Goal: Transaction & Acquisition: Purchase product/service

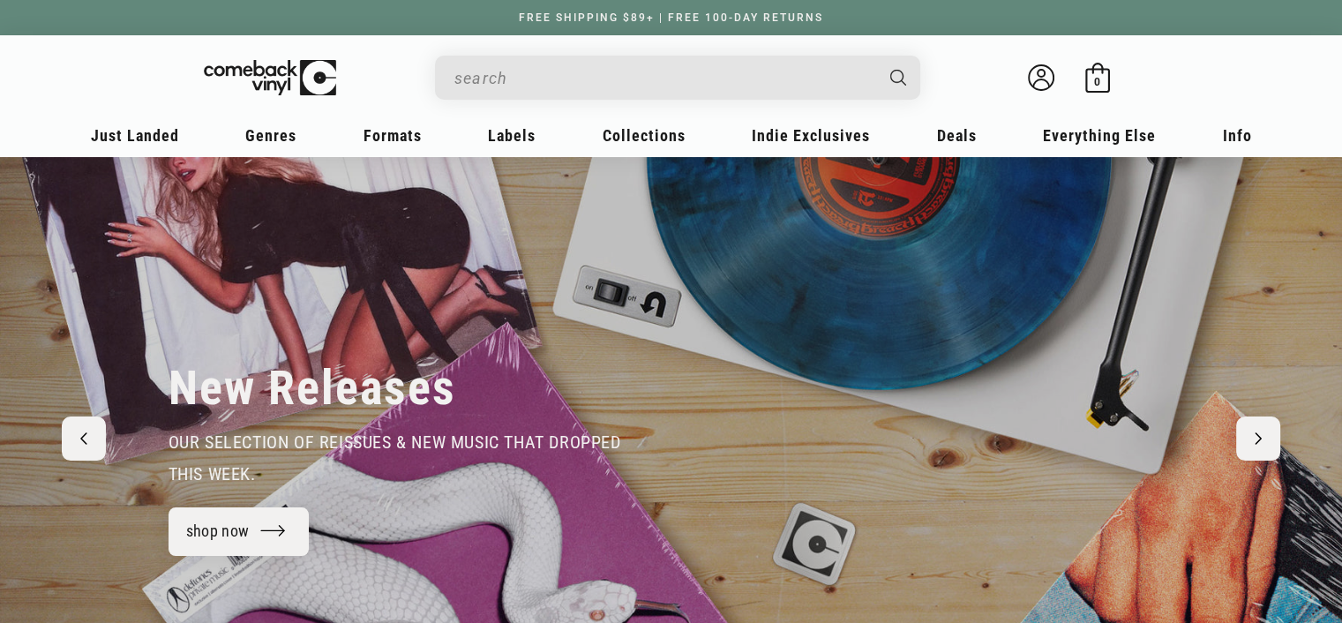
click at [532, 49] on header "My account Just Landed Just Landed New Releases Genres" at bounding box center [671, 95] width 1271 height 121
click at [537, 59] on div "Search" at bounding box center [687, 77] width 468 height 42
click at [575, 80] on input "Search" at bounding box center [663, 78] width 418 height 36
type input "noah"
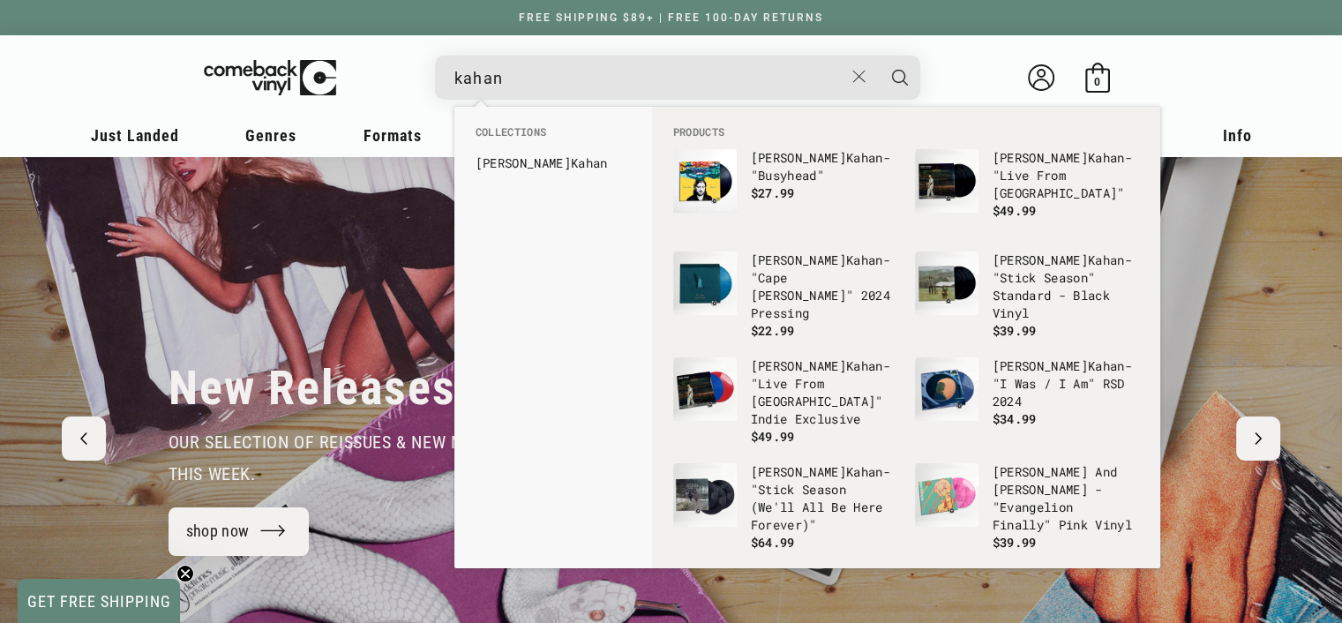
type input "kahan"
click at [878, 56] on button "Search" at bounding box center [900, 78] width 44 height 44
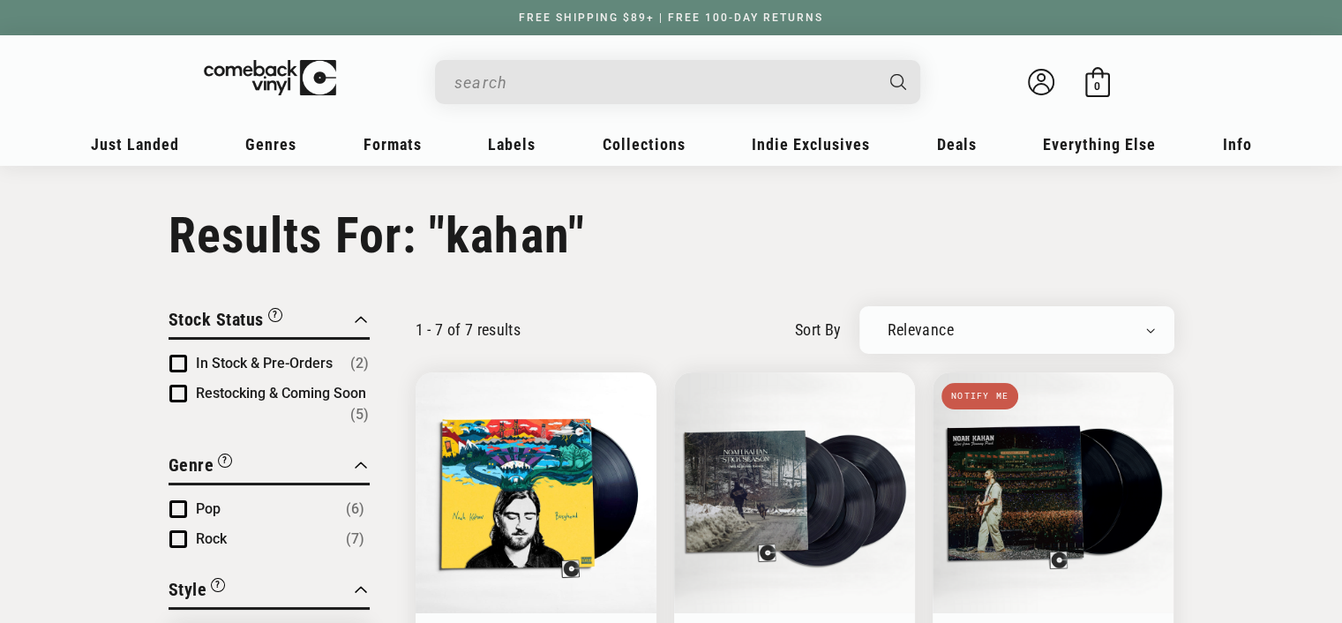
type input "kahan"
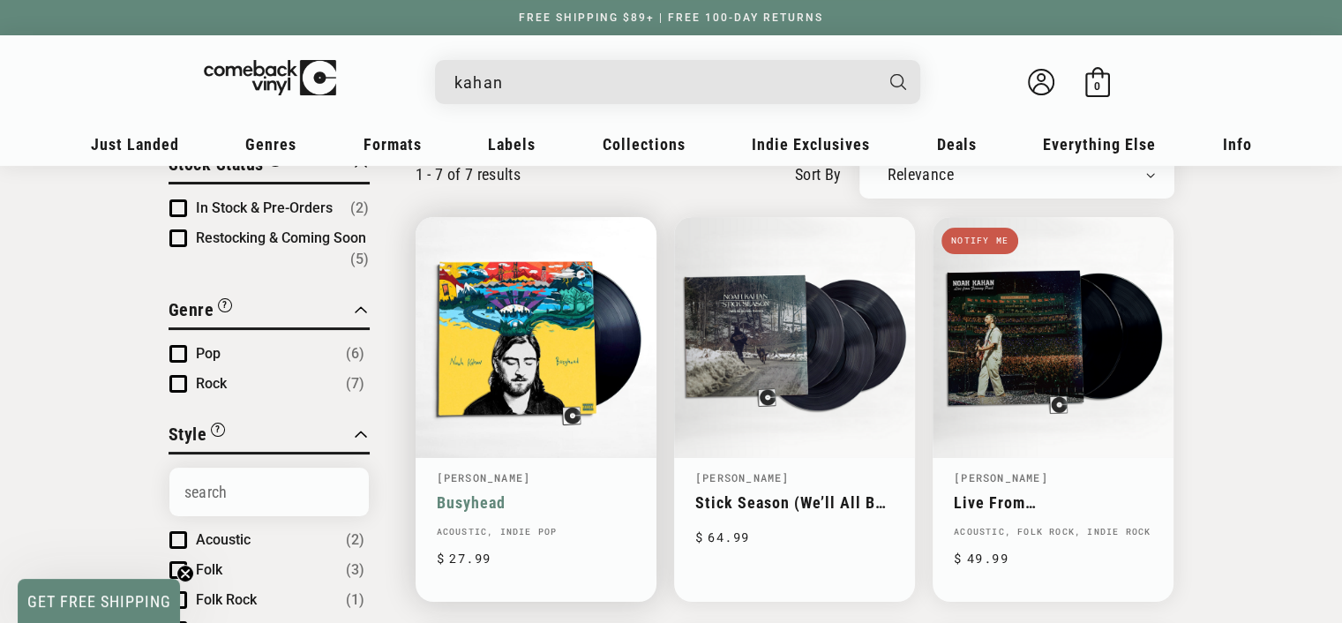
scroll to position [176, 0]
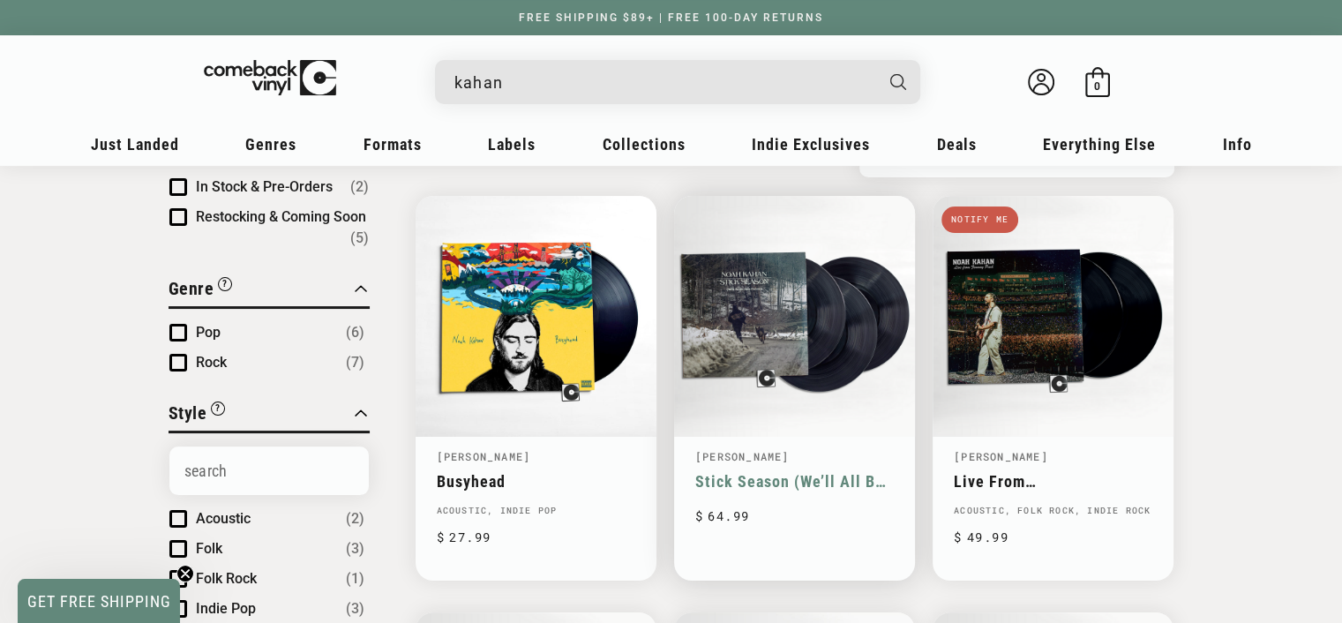
click at [812, 472] on link "Stick Season (We’ll All Be Here Forever)" at bounding box center [794, 481] width 199 height 19
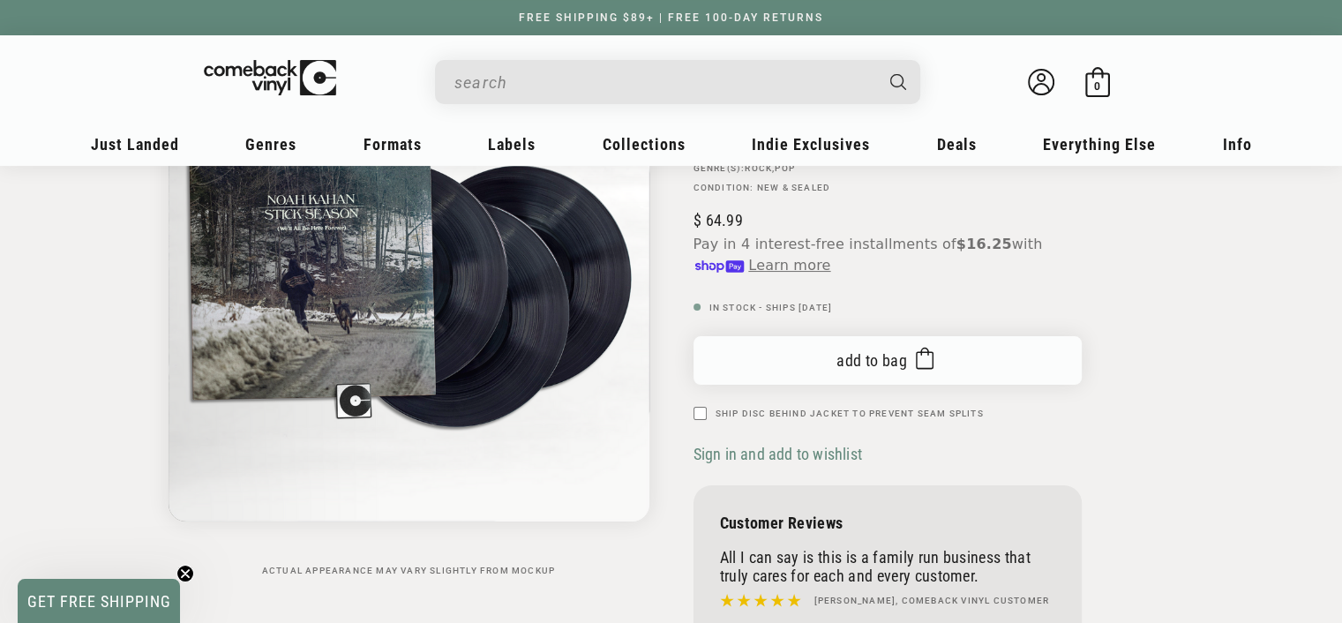
scroll to position [176, 0]
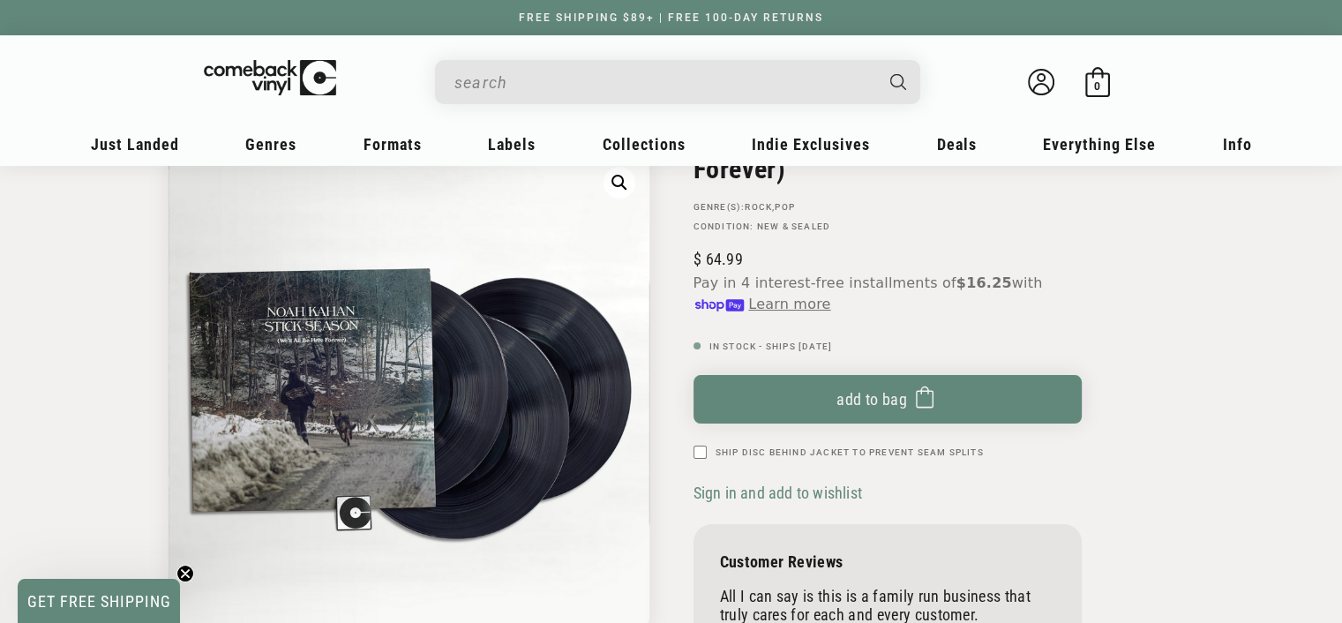
click at [699, 453] on input "Ship Disc Behind Jacket To Prevent Seam Splits" at bounding box center [700, 452] width 13 height 13
checkbox input "true"
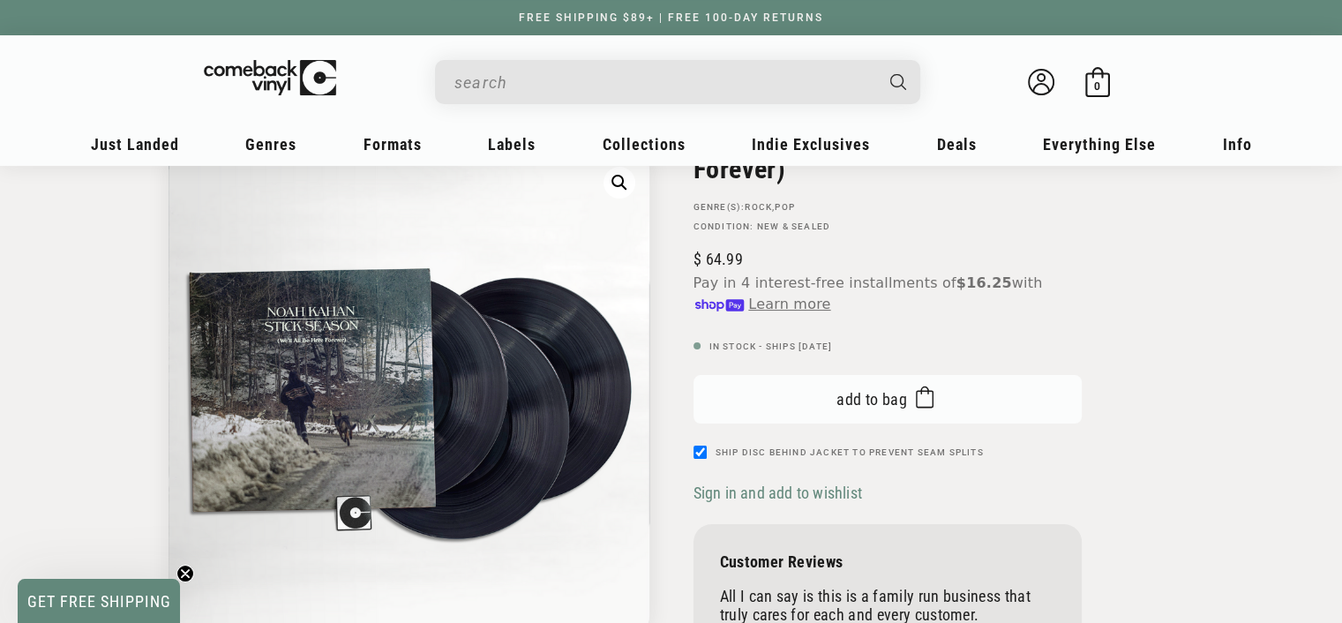
click at [855, 387] on button "Add to bag Added to bag" at bounding box center [888, 399] width 388 height 49
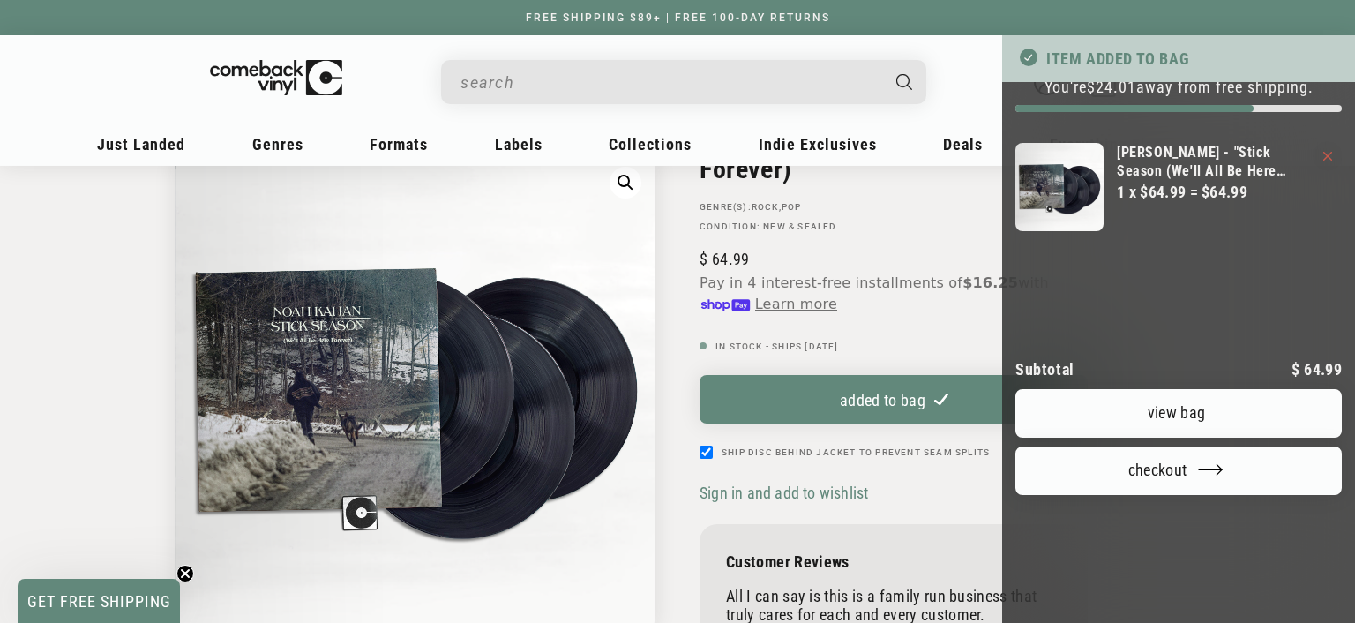
click at [580, 79] on div at bounding box center [677, 311] width 1355 height 623
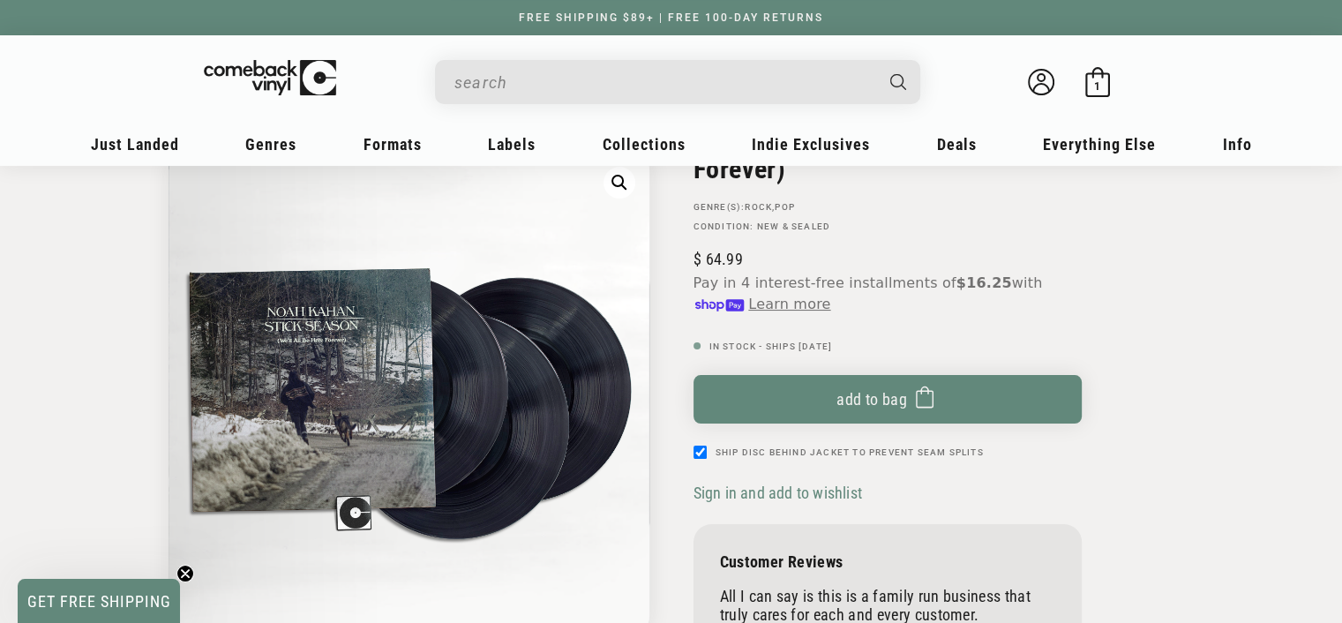
click at [583, 93] on input "When autocomplete results are available use up and down arrows to review and en…" at bounding box center [663, 82] width 418 height 36
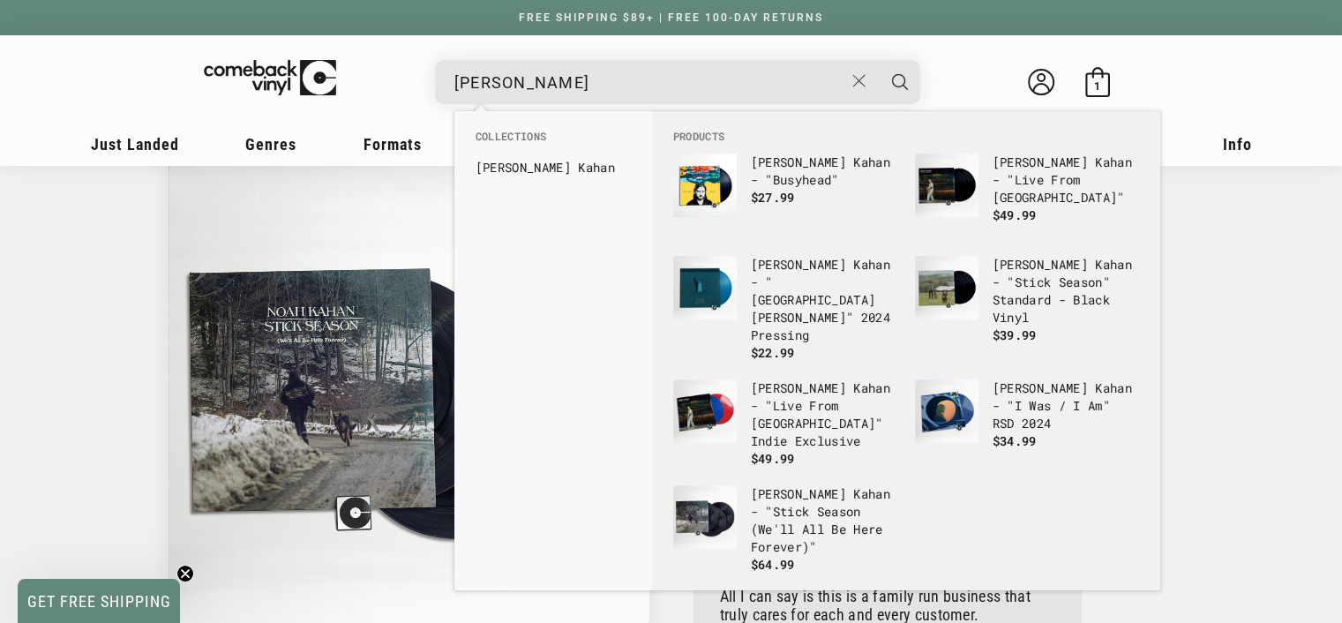
type input "noah kahan"
click at [878, 60] on button "Search" at bounding box center [900, 82] width 44 height 44
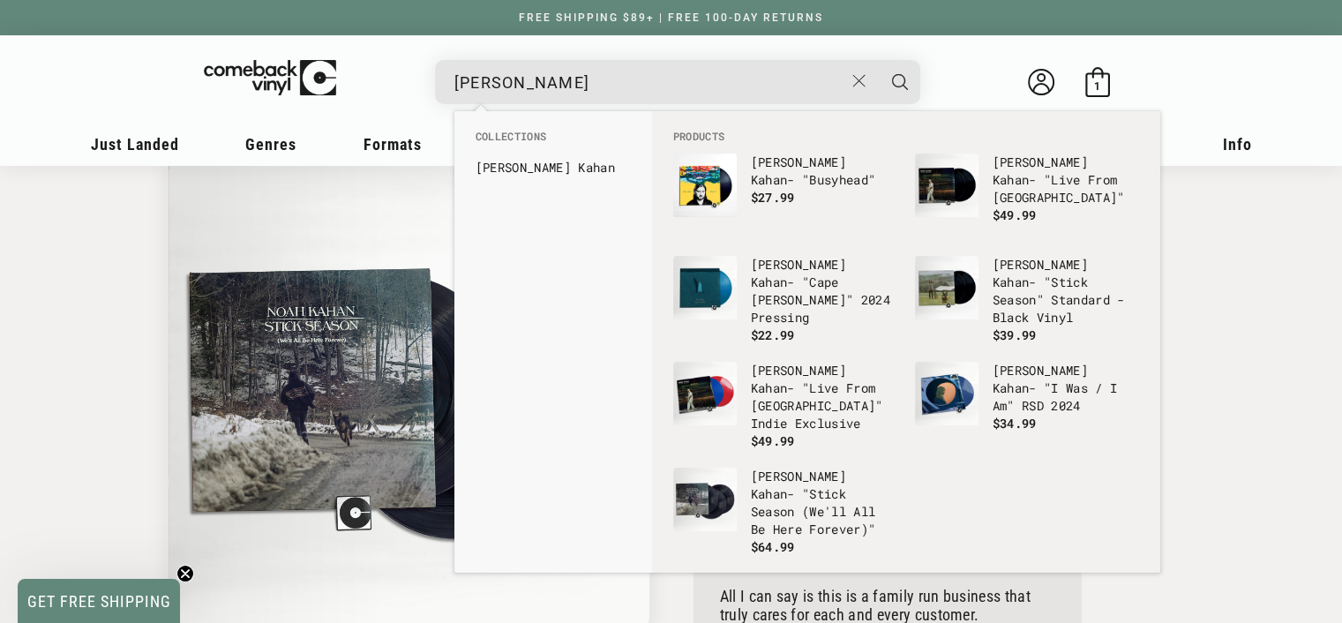
click at [773, 79] on input "noah kahan" at bounding box center [648, 82] width 389 height 36
click at [510, 154] on li "Noah Kahan" at bounding box center [553, 168] width 173 height 28
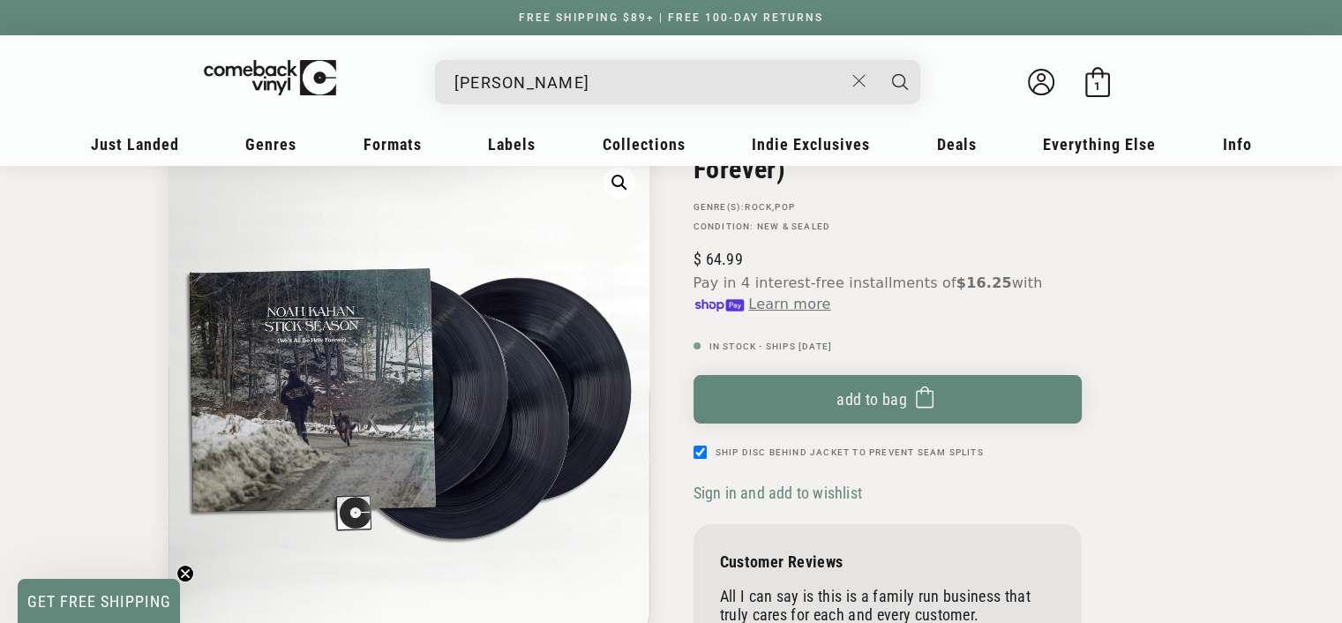
click at [622, 87] on input "[PERSON_NAME]" at bounding box center [648, 82] width 389 height 36
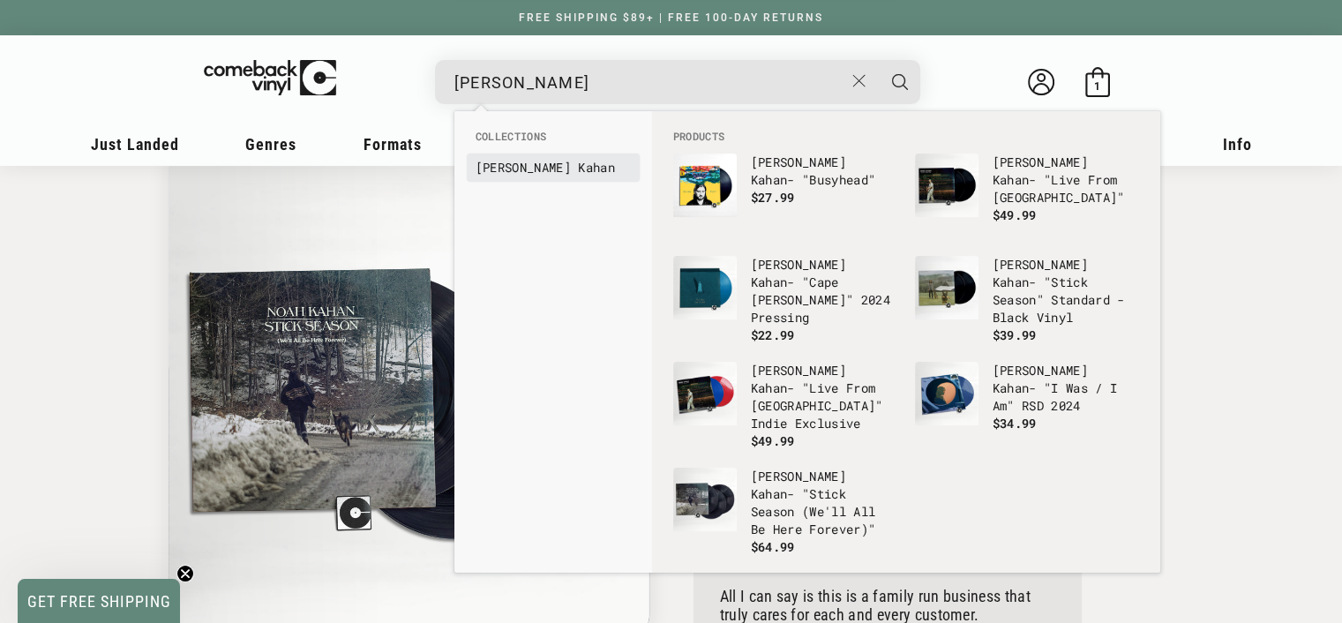
click at [578, 160] on b "Kahan" at bounding box center [596, 167] width 37 height 17
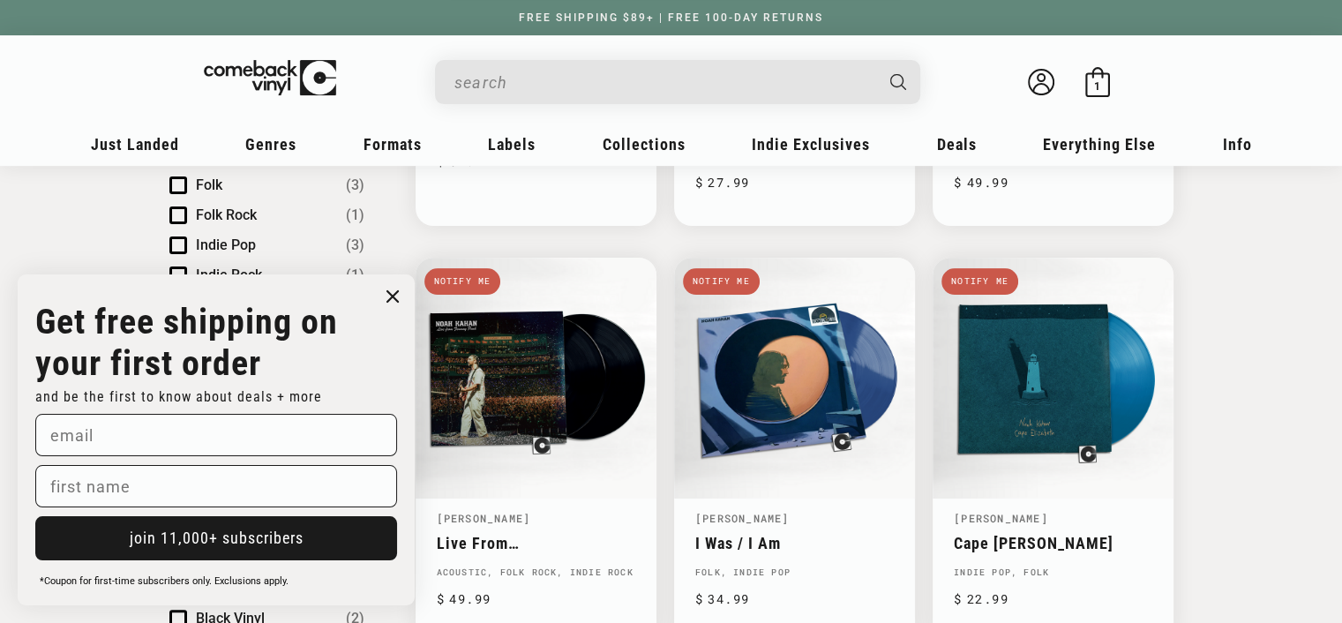
scroll to position [529, 0]
click at [575, 94] on input "When autocomplete results are available use up and down arrows to review and en…" at bounding box center [663, 82] width 418 height 36
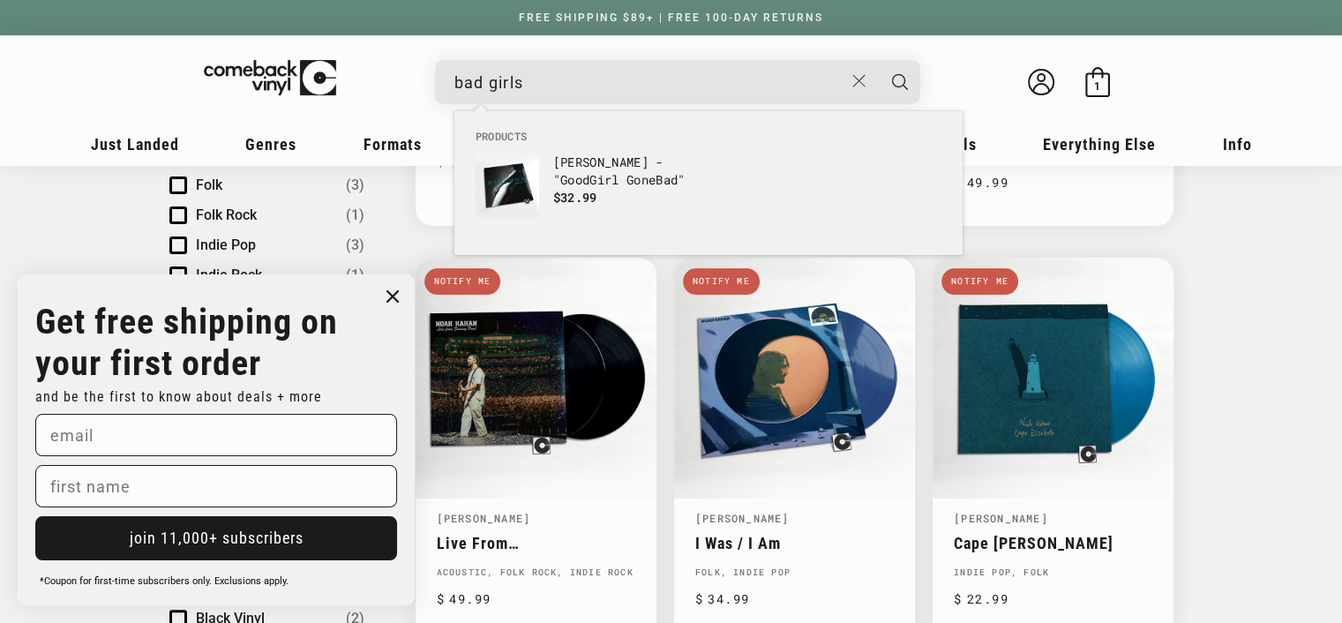
type input "bad girls"
click at [878, 60] on button "Search" at bounding box center [900, 82] width 44 height 44
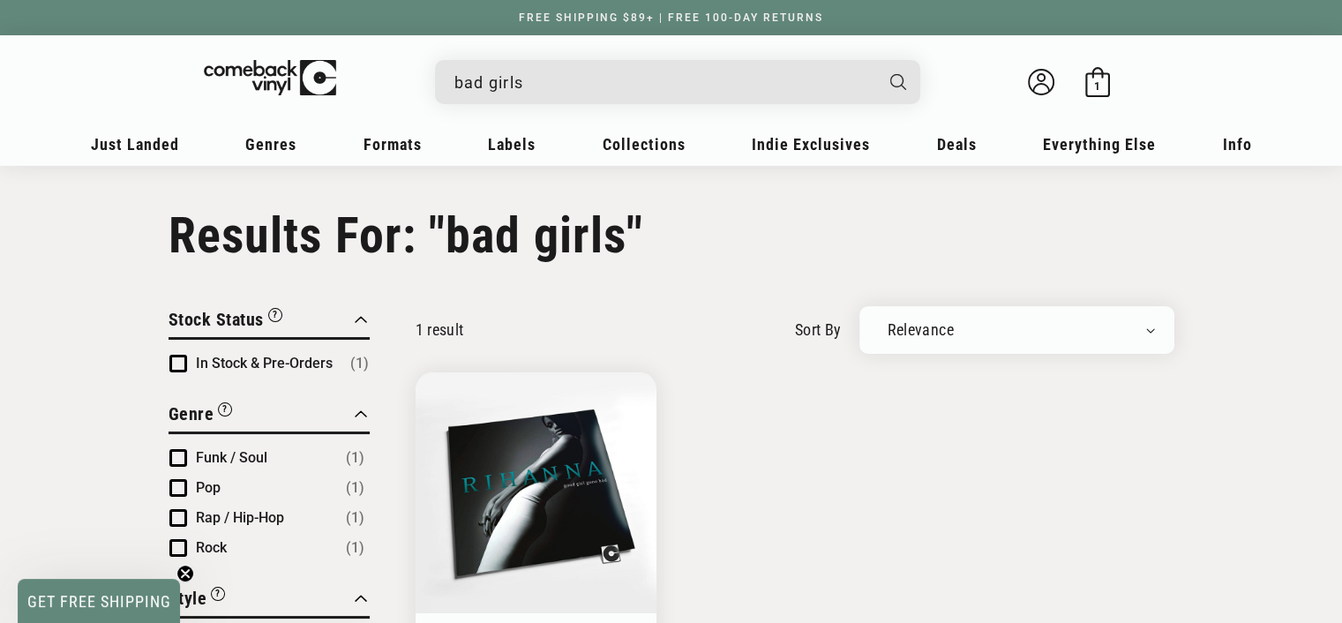
click at [551, 69] on input "bad girls" at bounding box center [663, 82] width 418 height 36
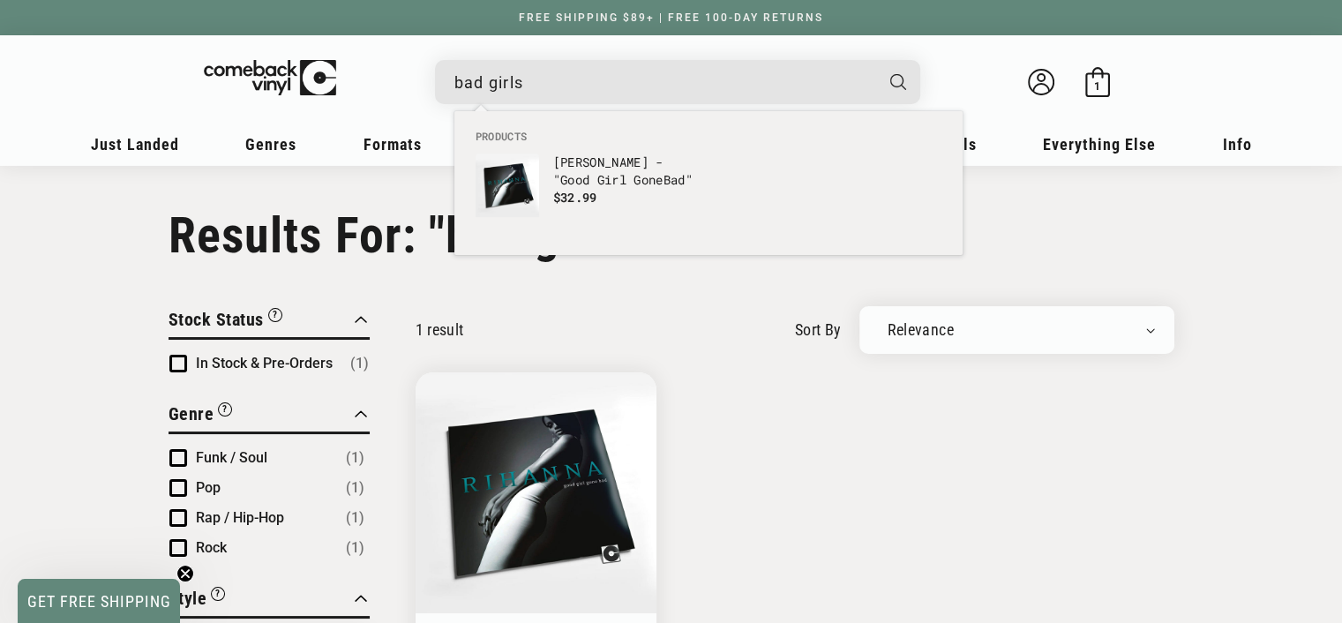
drag, startPoint x: 552, startPoint y: 82, endPoint x: 438, endPoint y: 84, distance: 113.8
click at [438, 84] on div "bad girls Rihanna - "Good Girl Gone Bad" Regular price $ 19.99 Regular price $ …" at bounding box center [677, 82] width 485 height 44
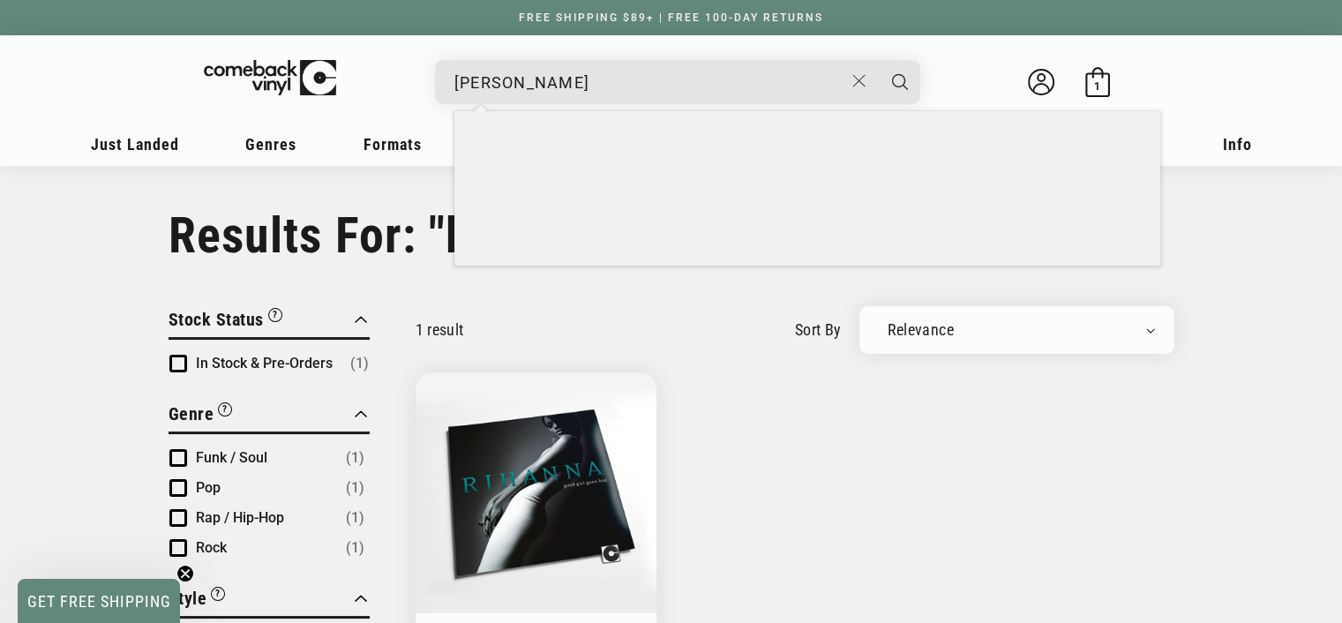
type input "[PERSON_NAME]"
click at [878, 60] on button "Search" at bounding box center [900, 82] width 44 height 44
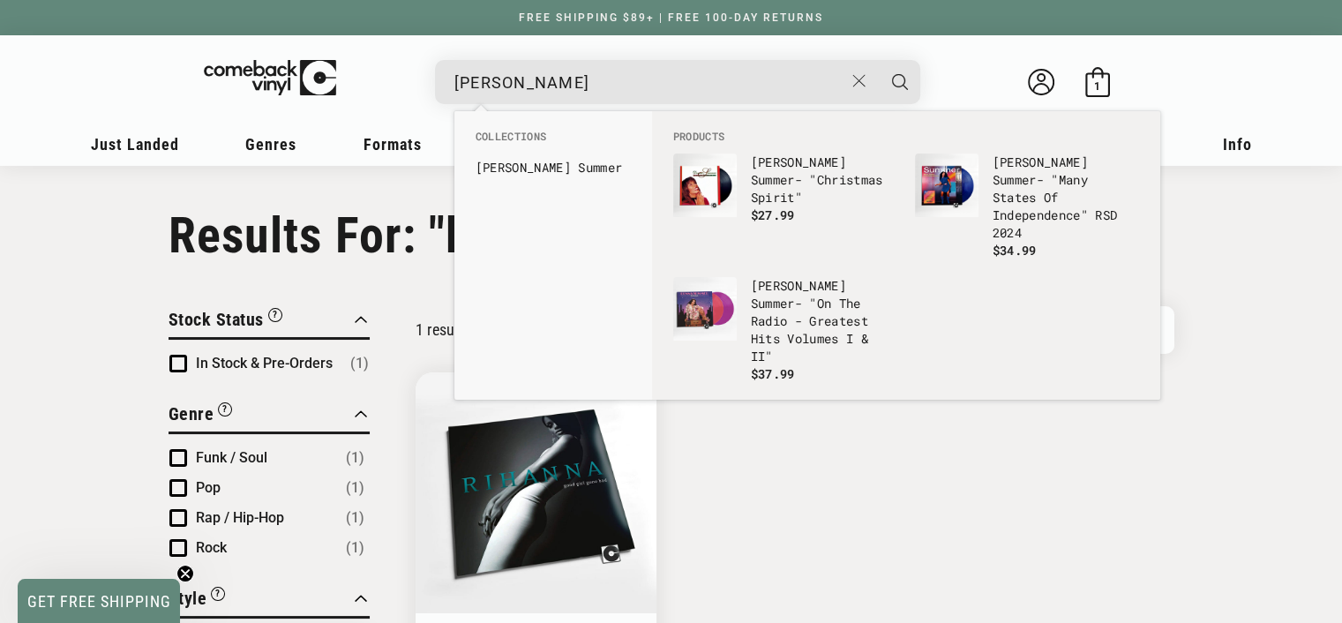
click at [878, 60] on button "Search" at bounding box center [900, 82] width 44 height 44
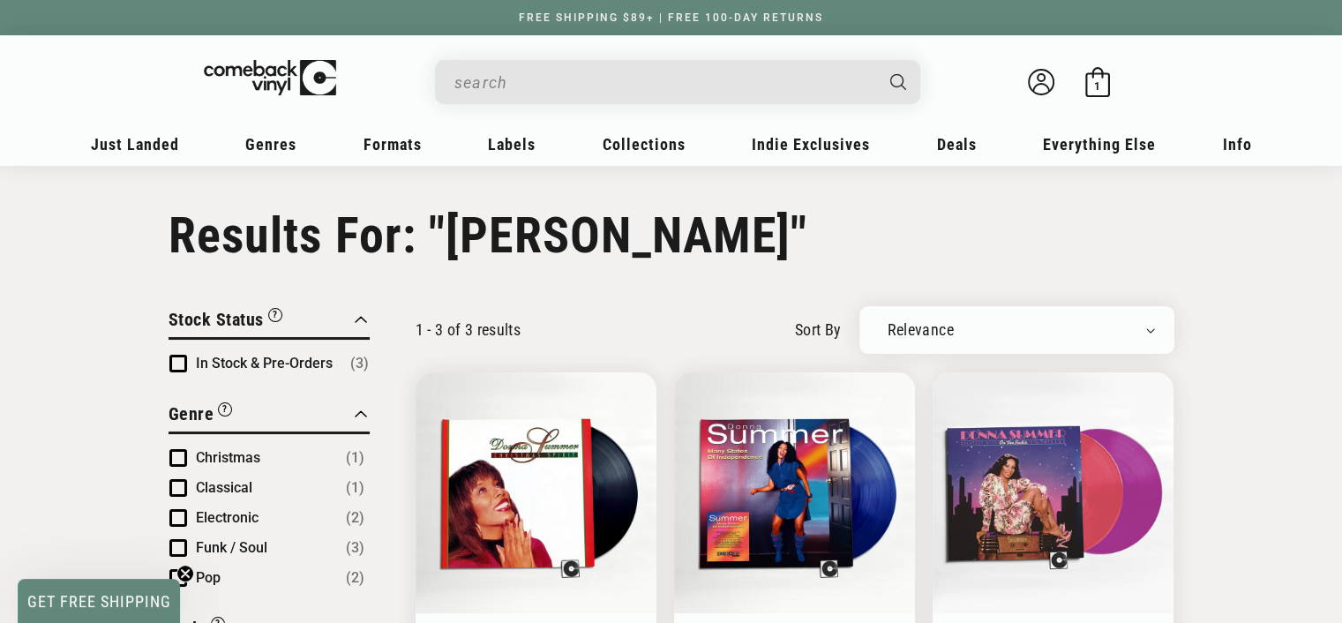
scroll to position [88, 0]
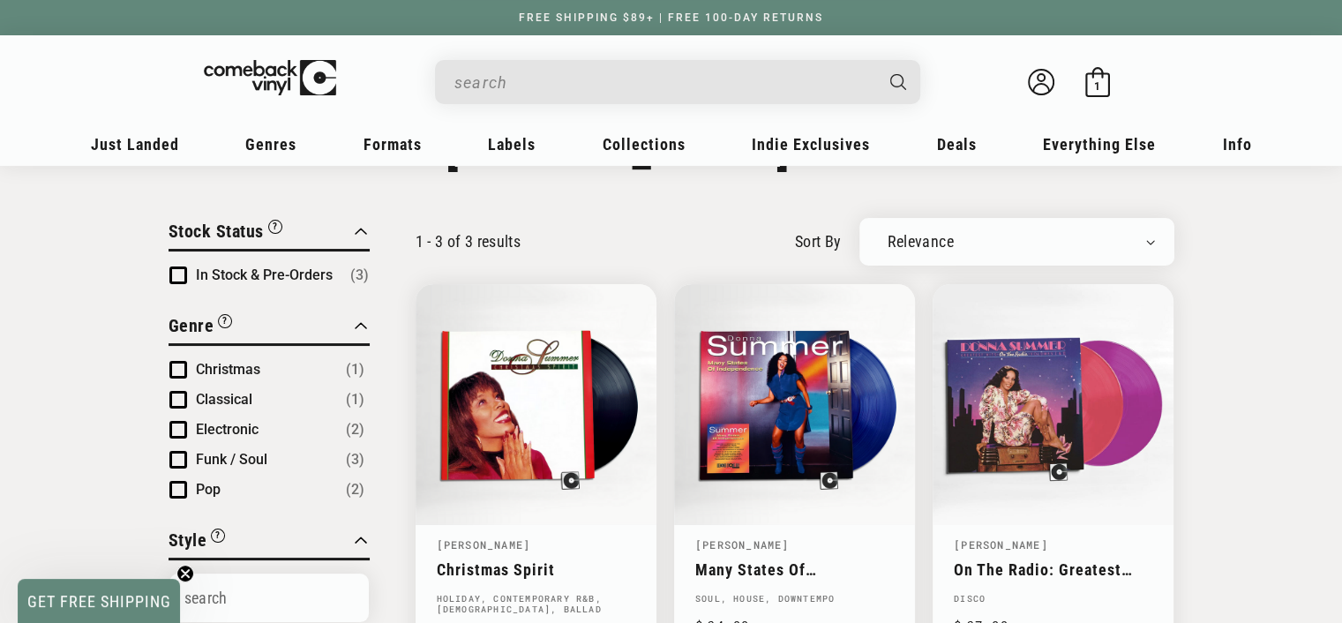
type input "[PERSON_NAME]"
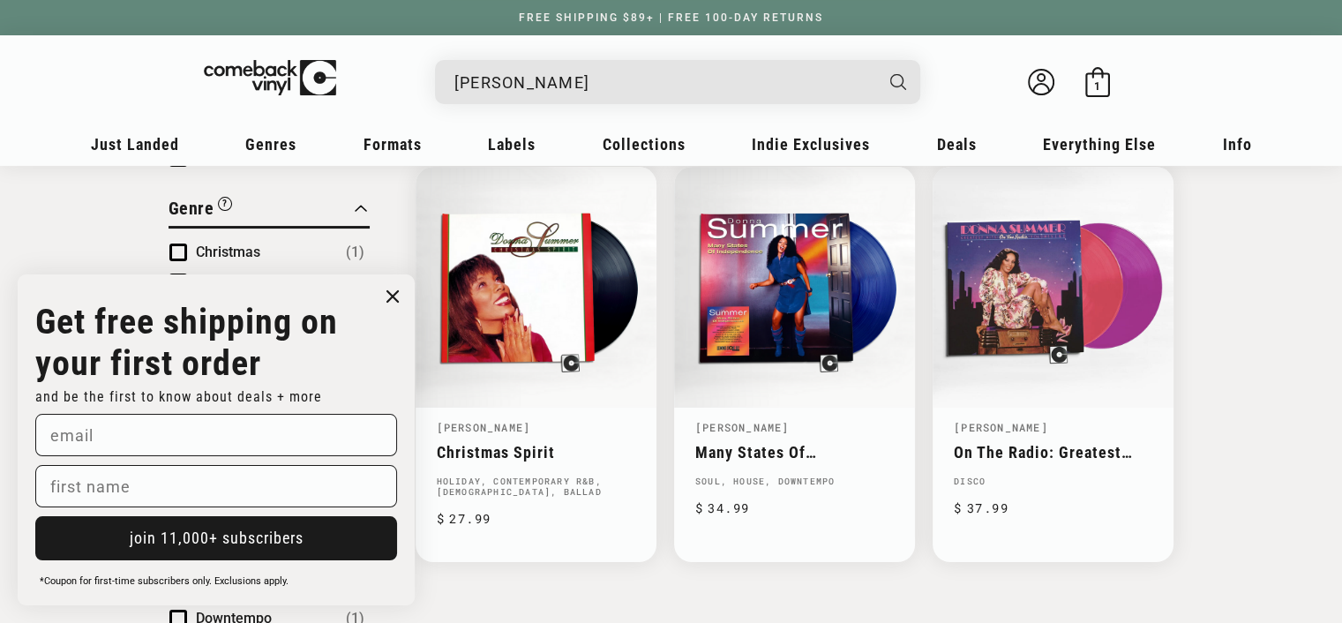
scroll to position [265, 0]
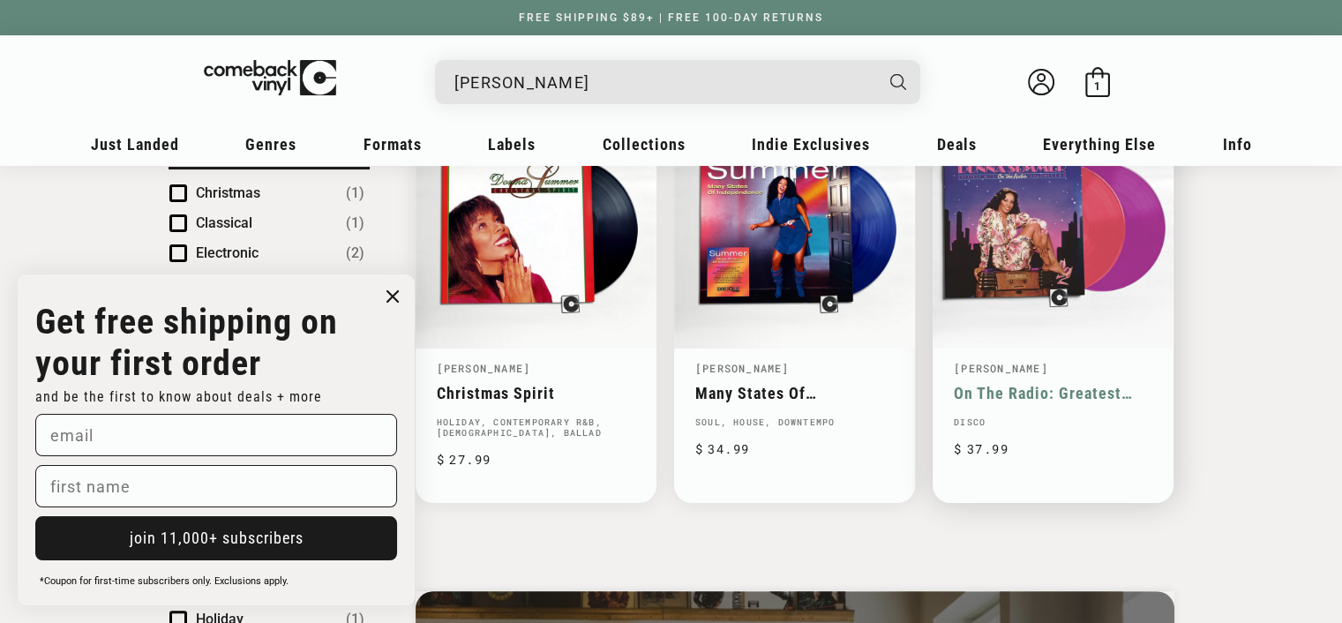
click at [1015, 384] on link "On The Radio: Greatest Hits Vol. I & II" at bounding box center [1053, 393] width 199 height 19
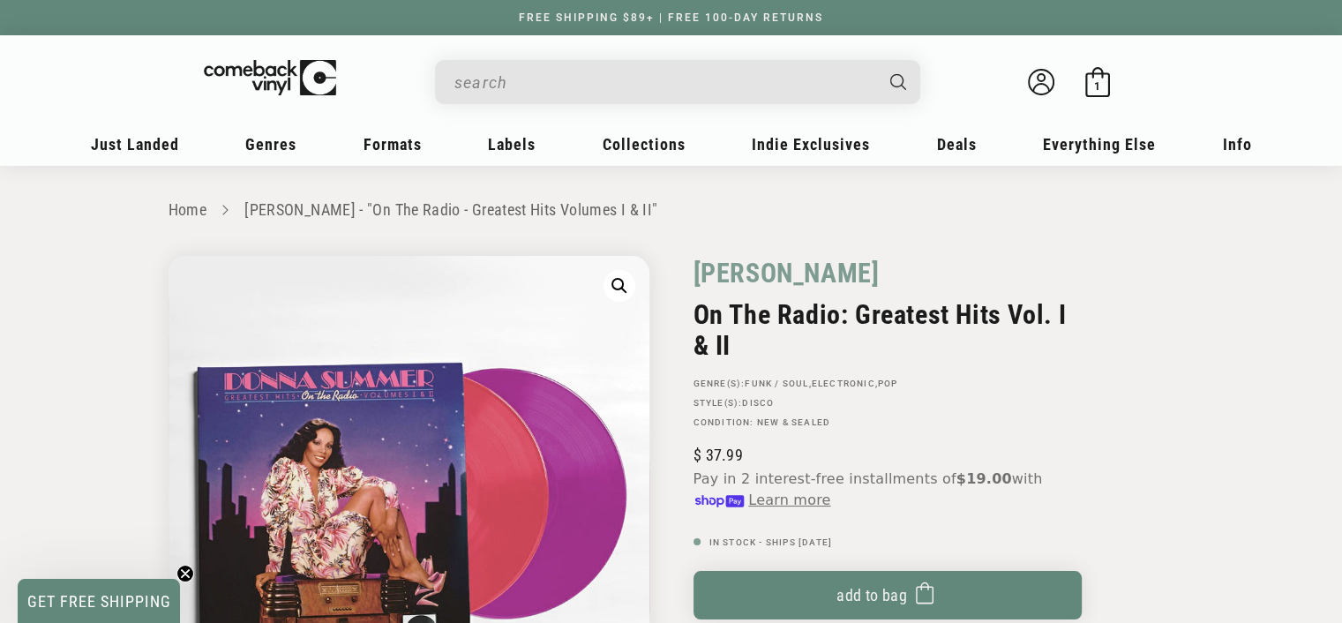
click at [611, 84] on input "When autocomplete results are available use up and down arrows to review and en…" at bounding box center [663, 82] width 418 height 36
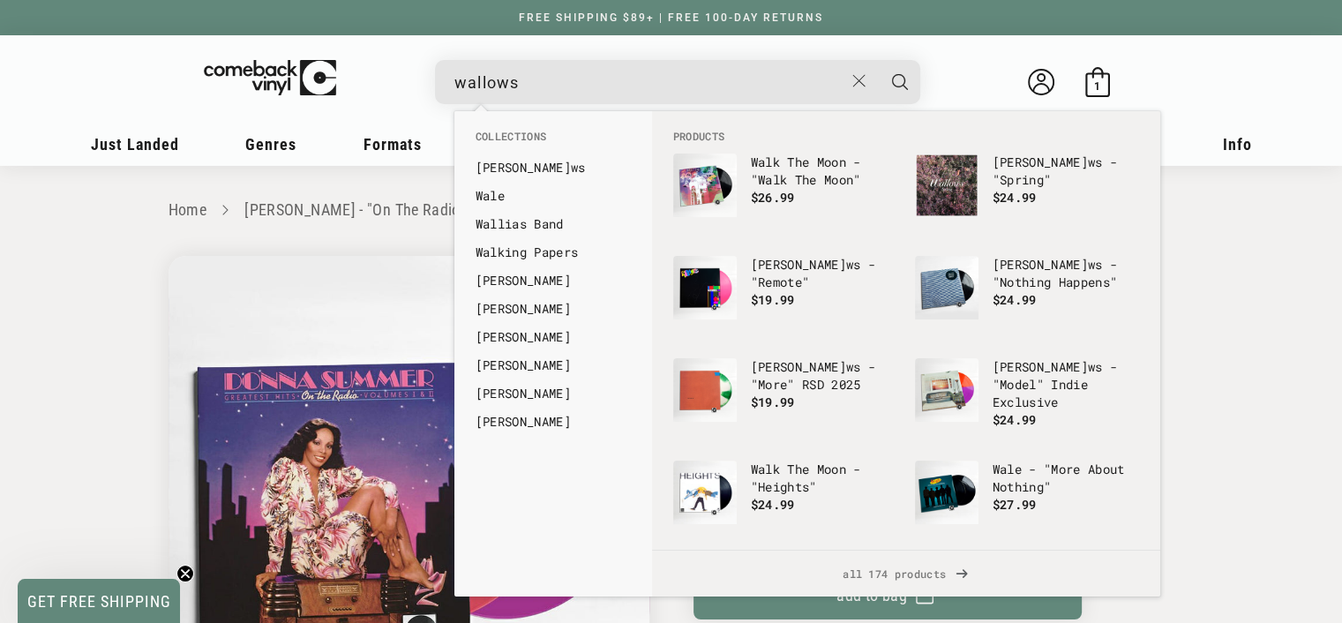
type input "wallows"
click at [878, 60] on button "Search" at bounding box center [900, 82] width 44 height 44
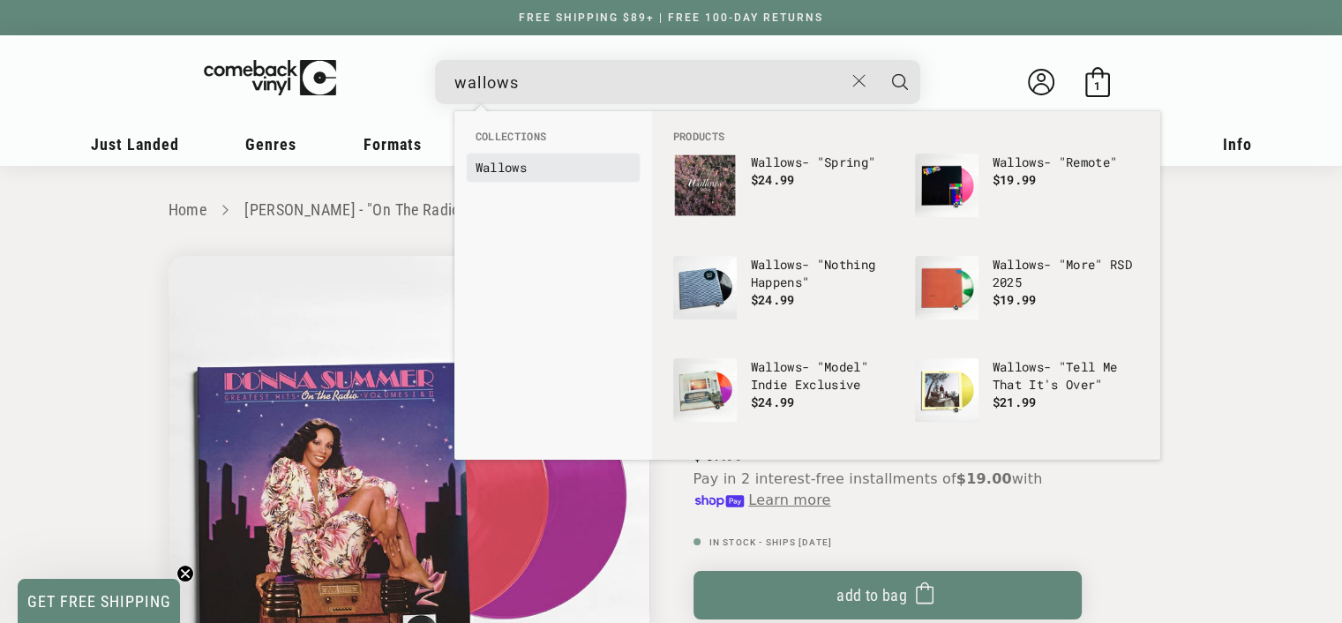
click at [516, 169] on b "Wallows" at bounding box center [501, 167] width 51 height 17
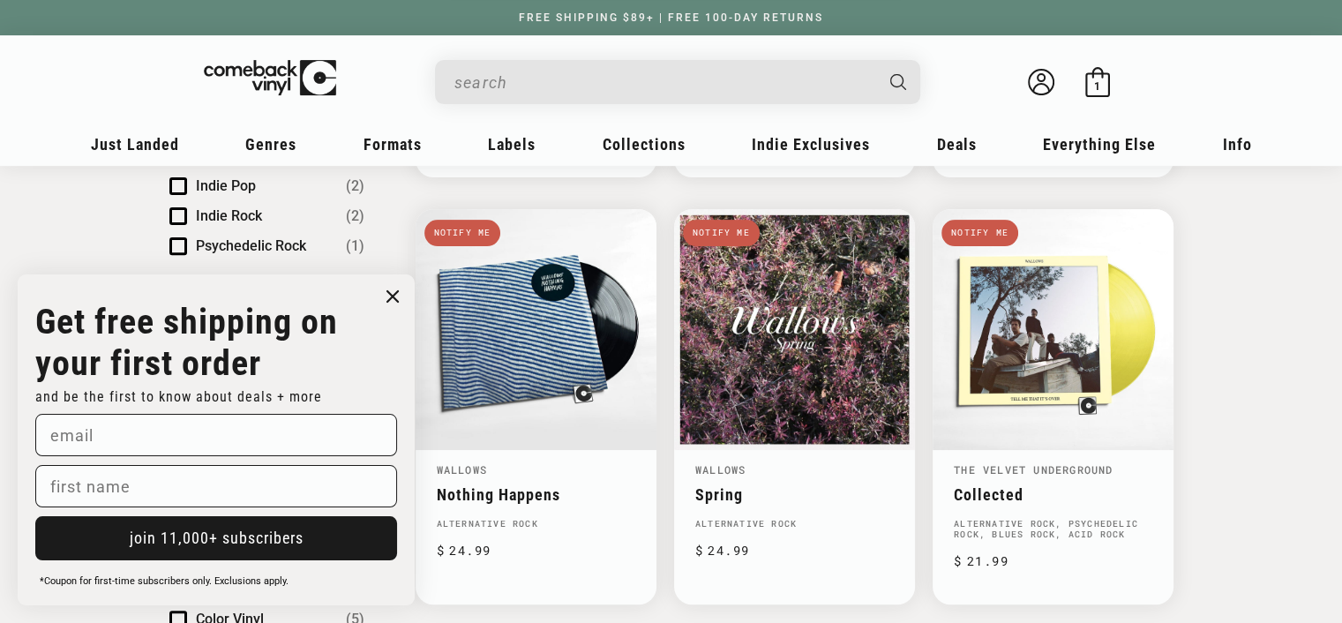
scroll to position [441, 0]
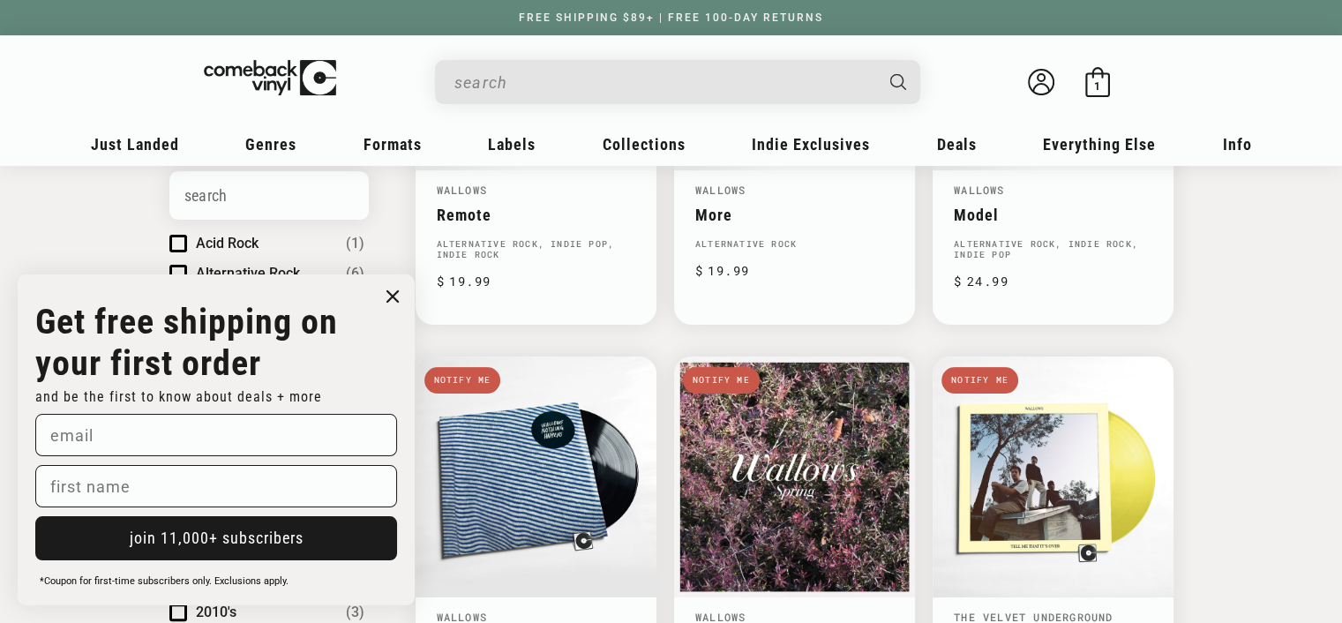
click at [505, 71] on input "When autocomplete results are available use up and down arrows to review and en…" at bounding box center [663, 82] width 418 height 36
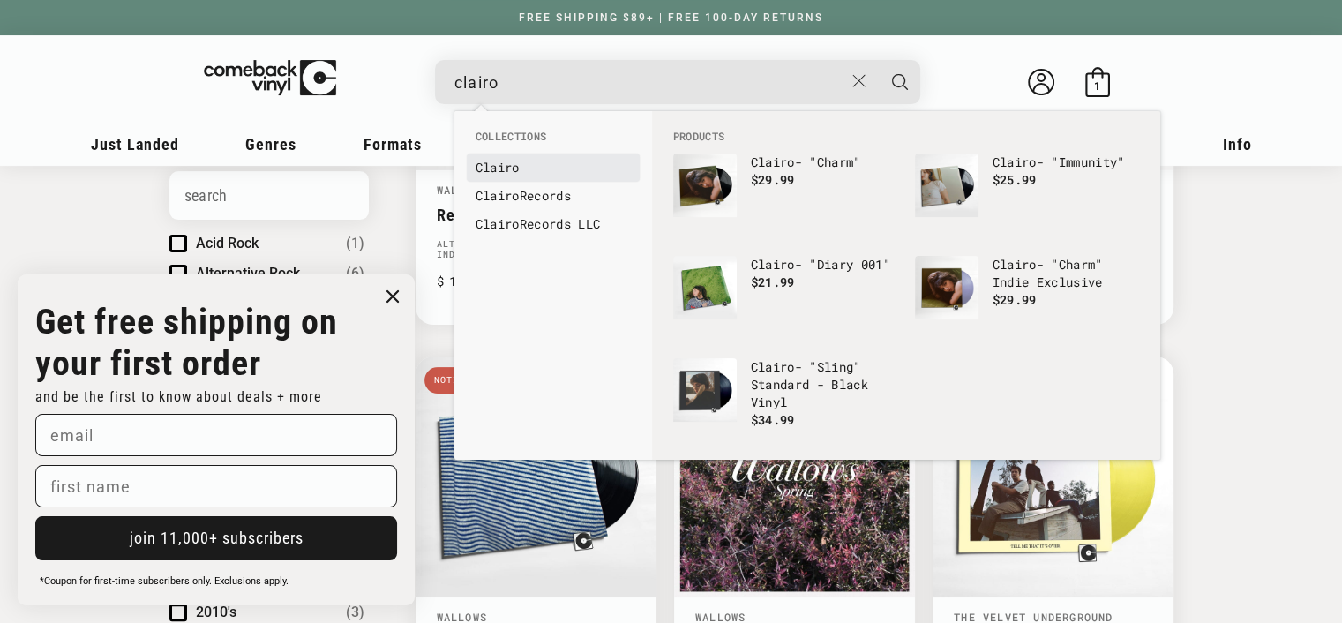
type input "clairo"
click at [484, 164] on b "Clairo" at bounding box center [498, 167] width 44 height 17
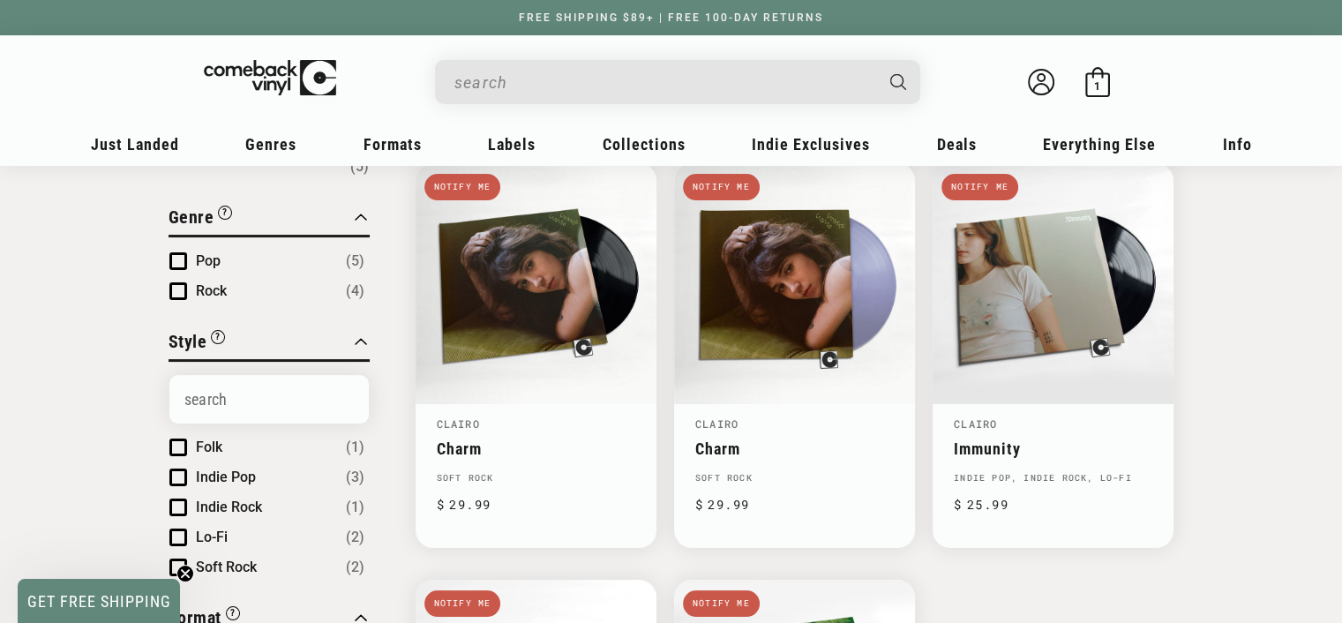
scroll to position [176, 0]
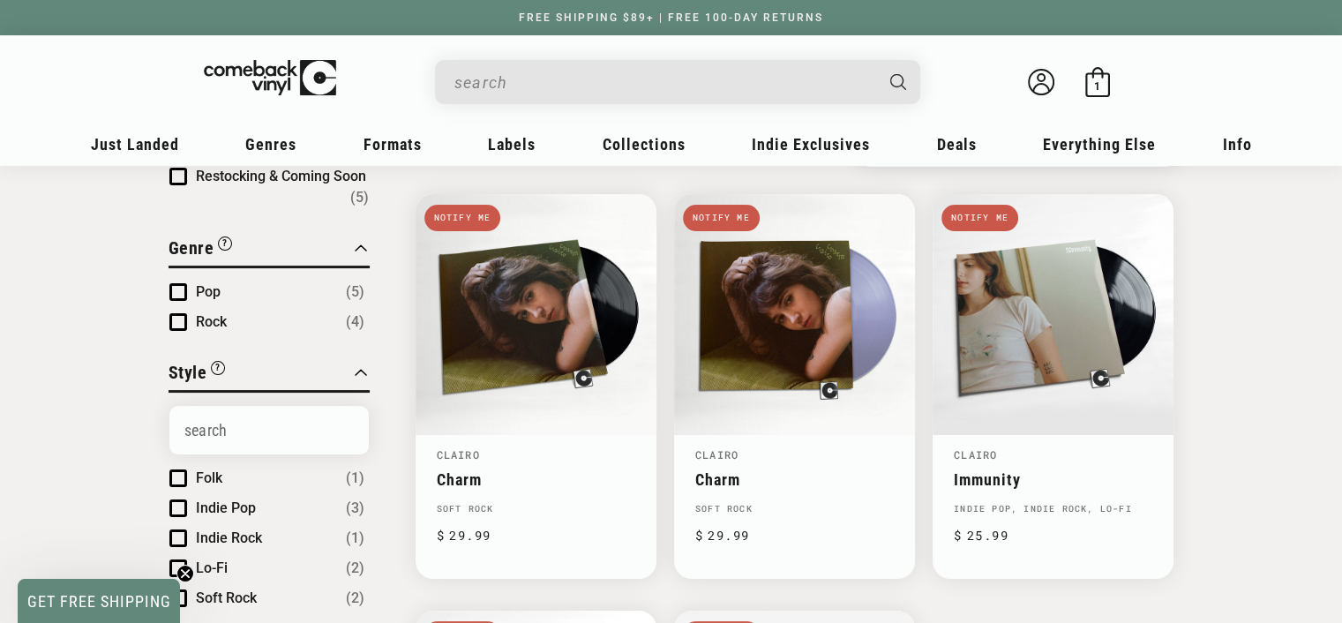
click at [543, 88] on input "When autocomplete results are available use up and down arrows to review and en…" at bounding box center [663, 82] width 418 height 36
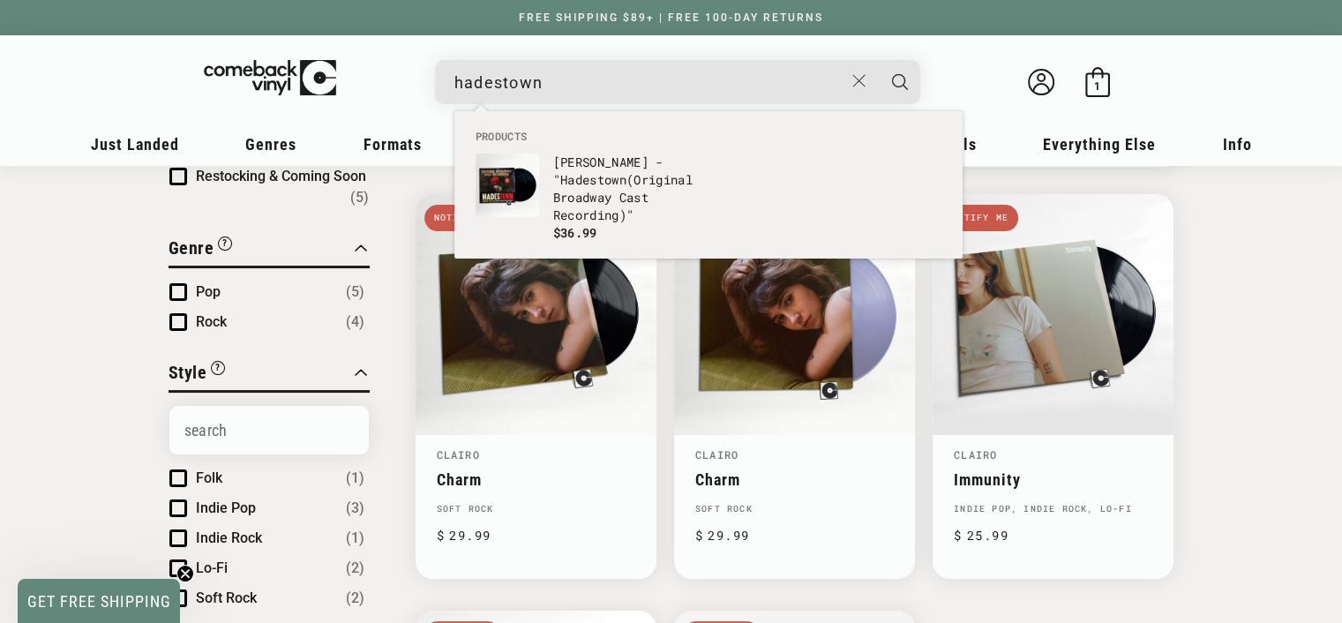
type input "hadestown"
click at [878, 60] on button "Search" at bounding box center [900, 82] width 44 height 44
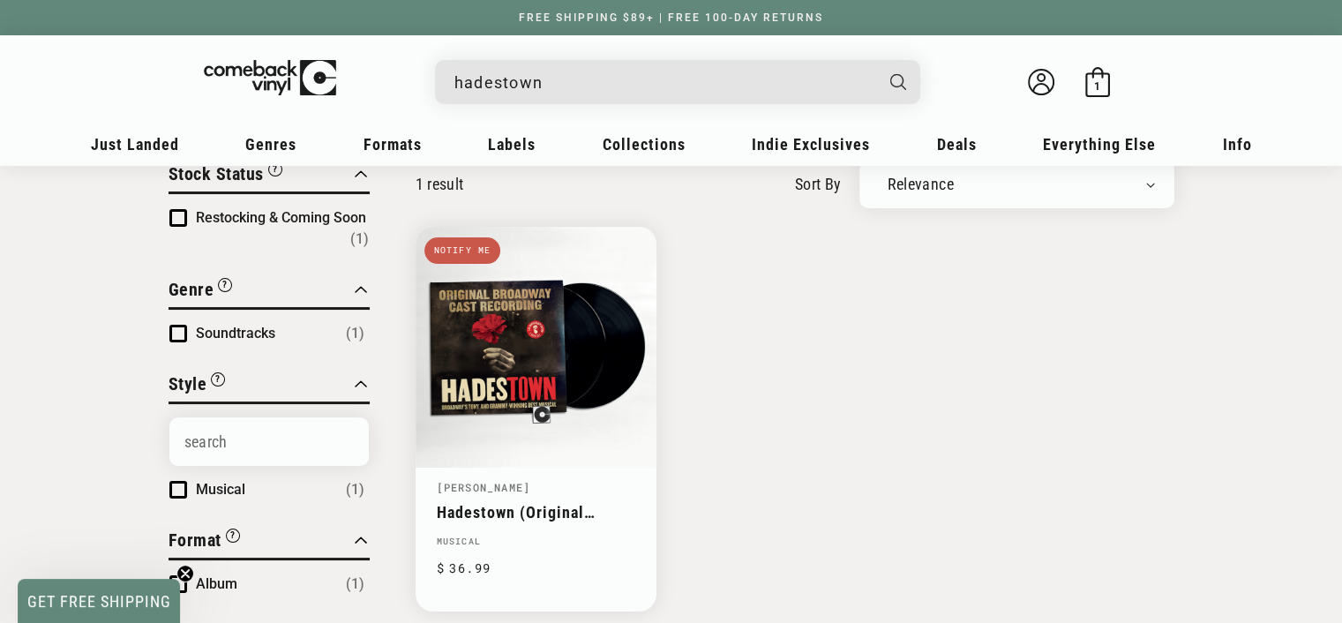
scroll to position [176, 0]
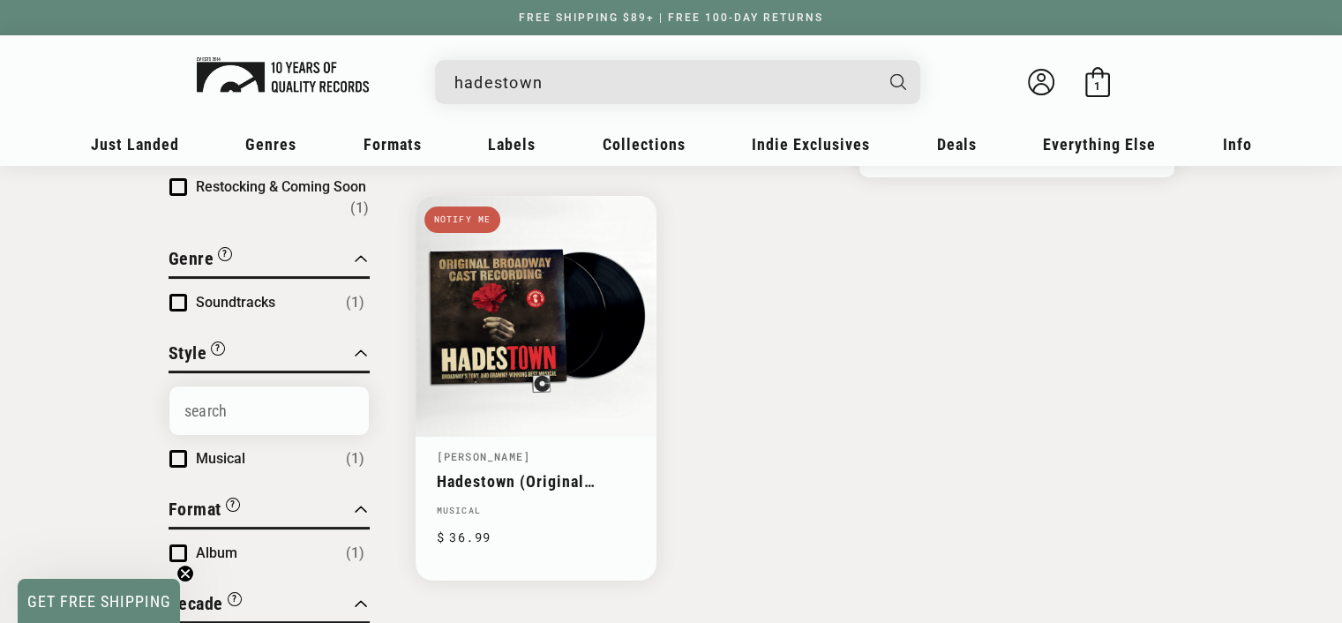
drag, startPoint x: 579, startPoint y: 84, endPoint x: 293, endPoint y: 72, distance: 286.1
click at [291, 72] on div "hadestown Anais Mitchell - "Hadestown (Original Broadway Cast Recording)" Regul…" at bounding box center [671, 86] width 1094 height 66
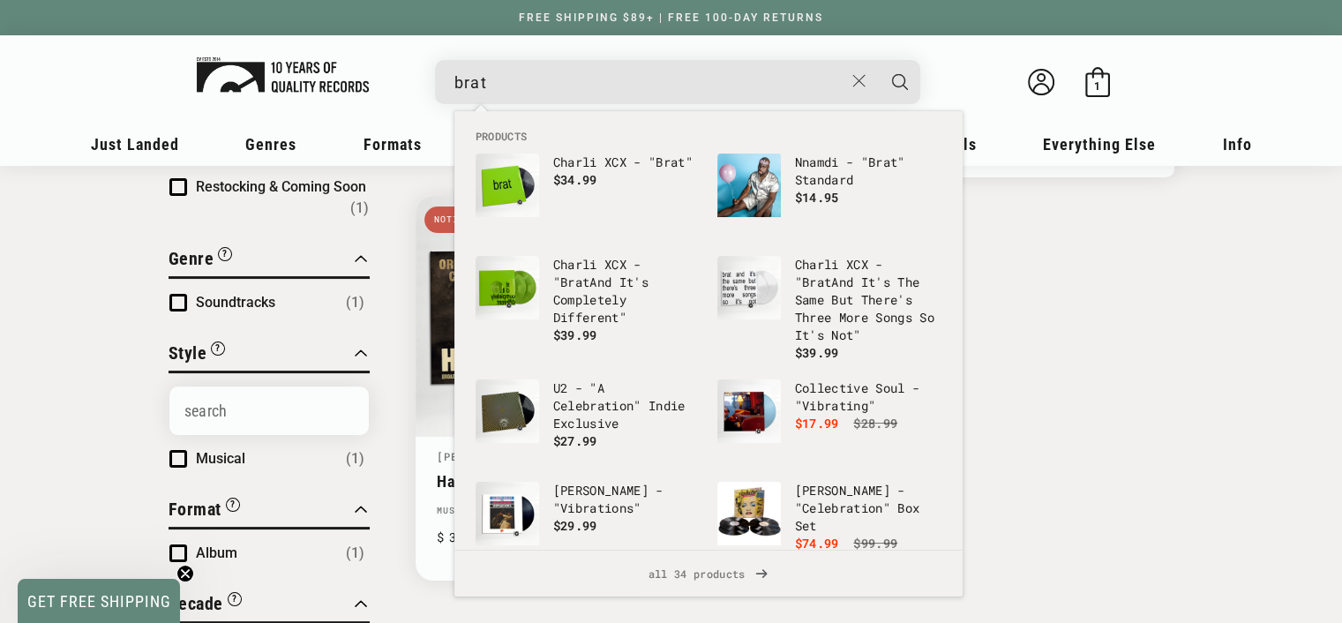
type input "brat"
click at [878, 60] on button "Search" at bounding box center [900, 82] width 44 height 44
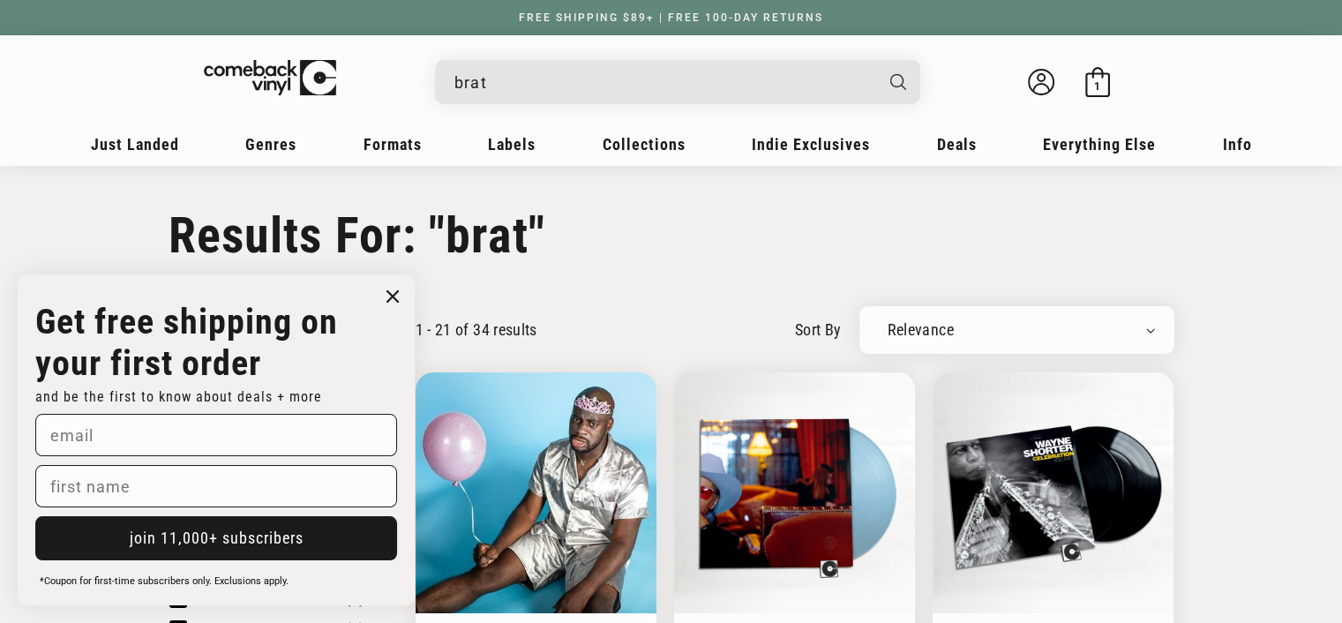
click at [470, 60] on div "brat" at bounding box center [687, 81] width 468 height 42
click at [536, 86] on input "brat" at bounding box center [663, 82] width 418 height 36
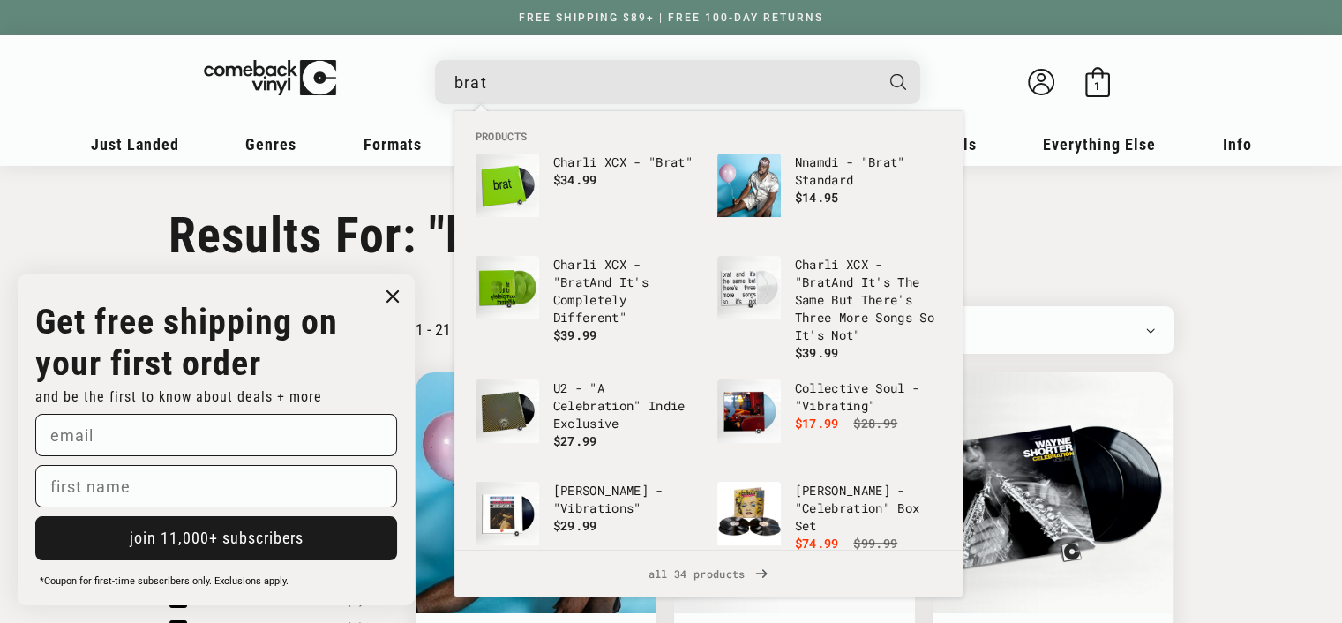
click at [417, 76] on details-modal "brat Nnamdi - "Brat" Standard Regular price $ 19.99 Regular price $ Sale price …" at bounding box center [677, 82] width 671 height 44
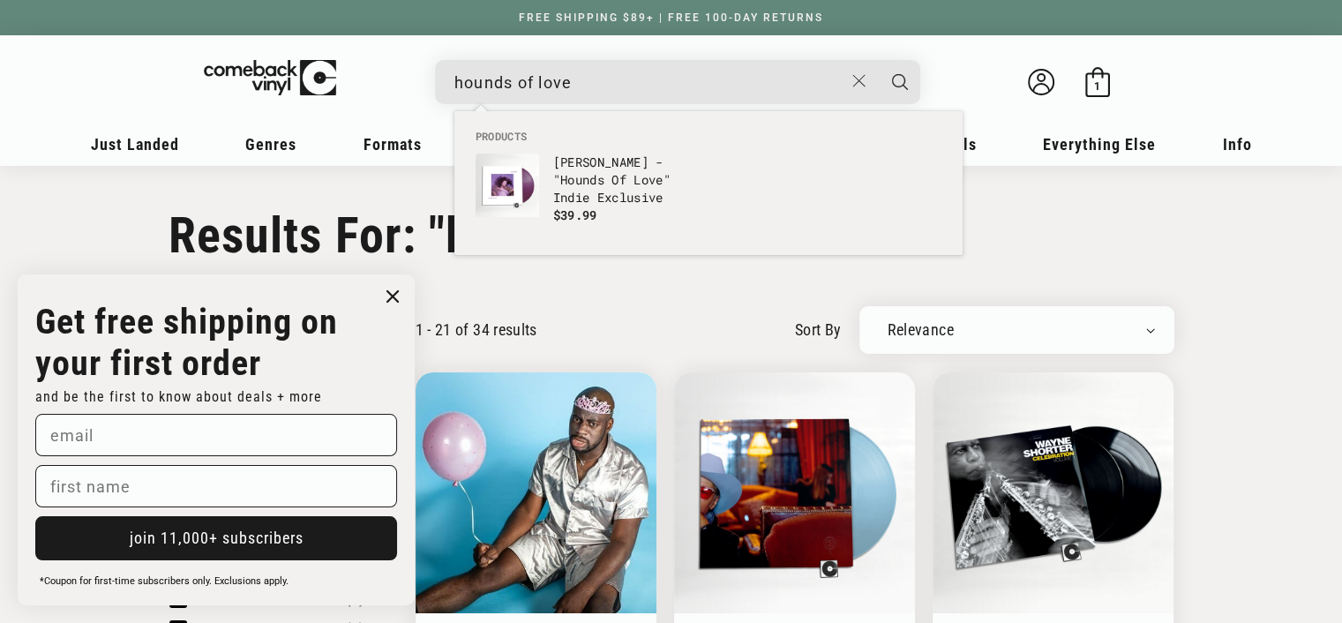
type input "hounds of love"
click at [878, 60] on button "Search" at bounding box center [900, 82] width 44 height 44
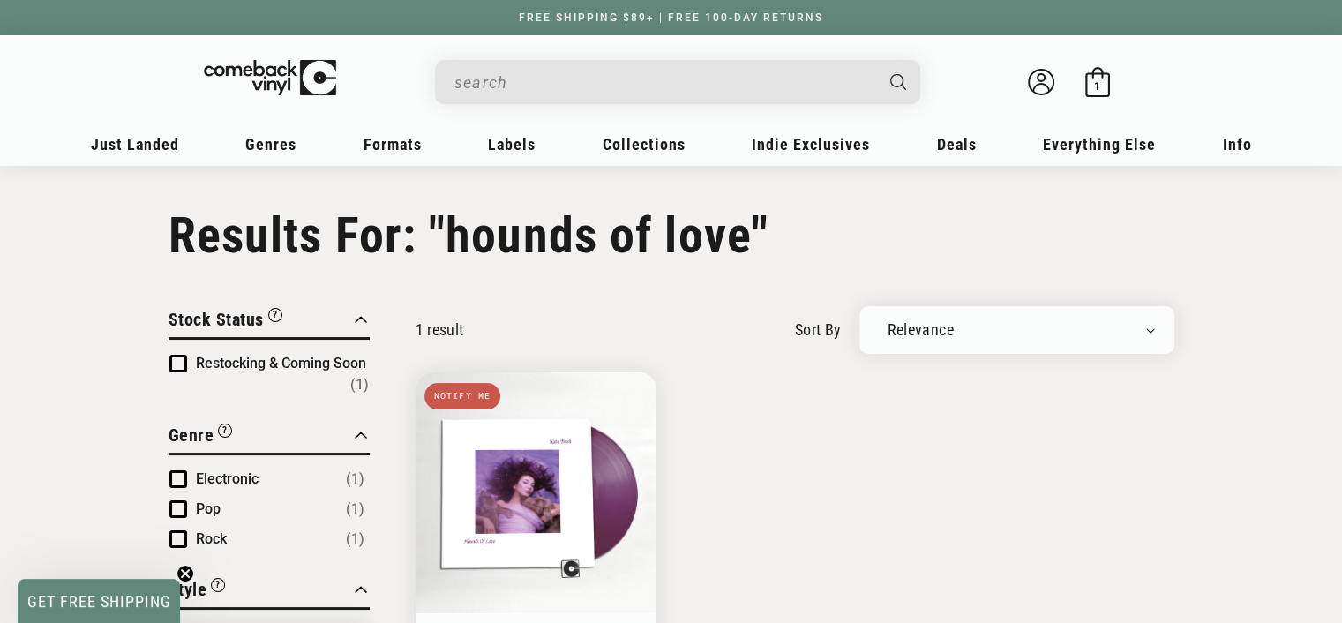
type input "hounds of love"
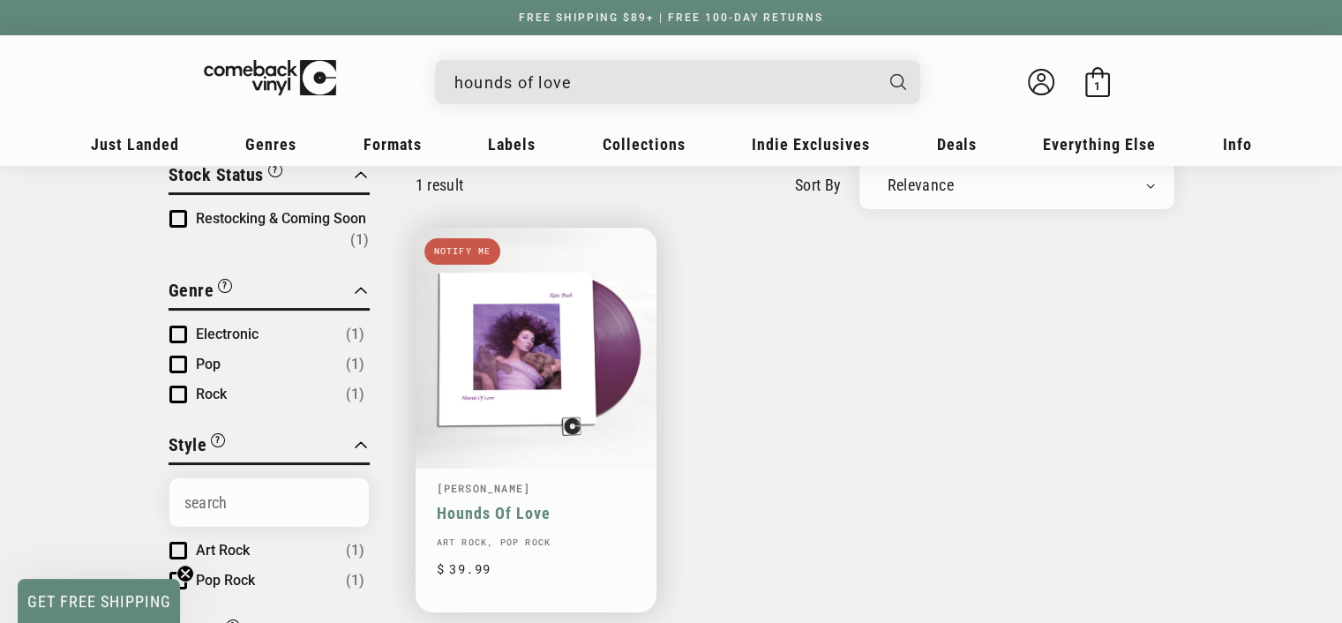
scroll to position [176, 0]
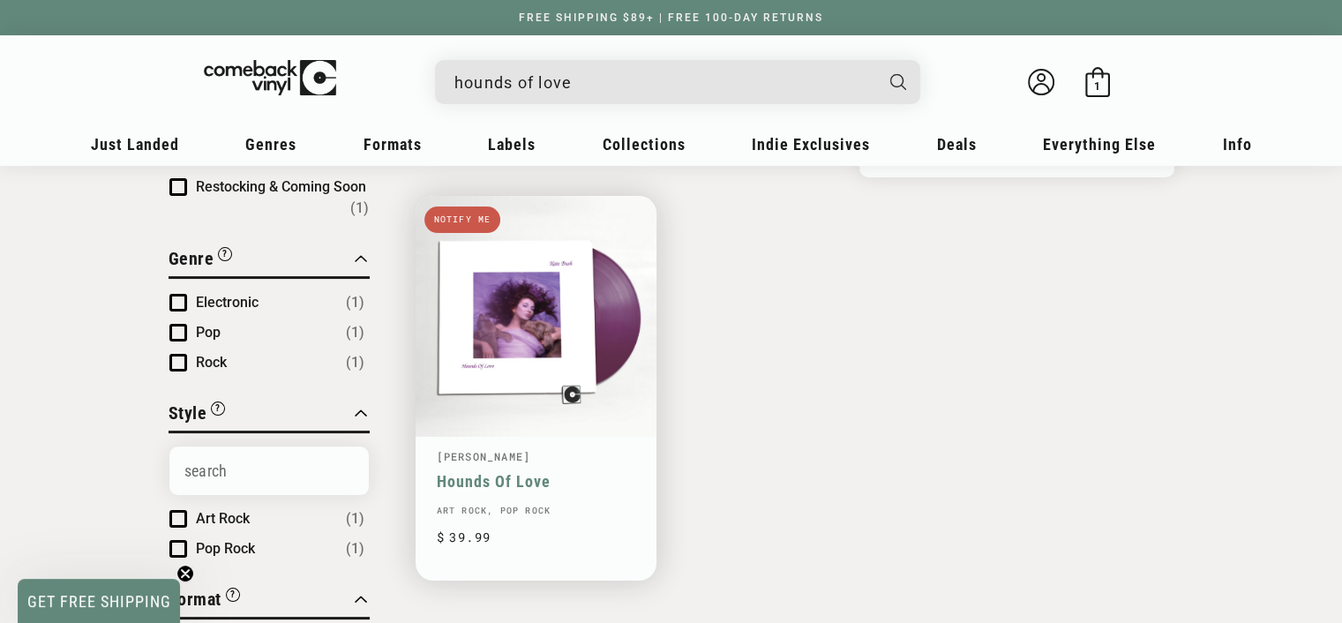
click at [547, 472] on link "Hounds Of Love" at bounding box center [536, 481] width 199 height 19
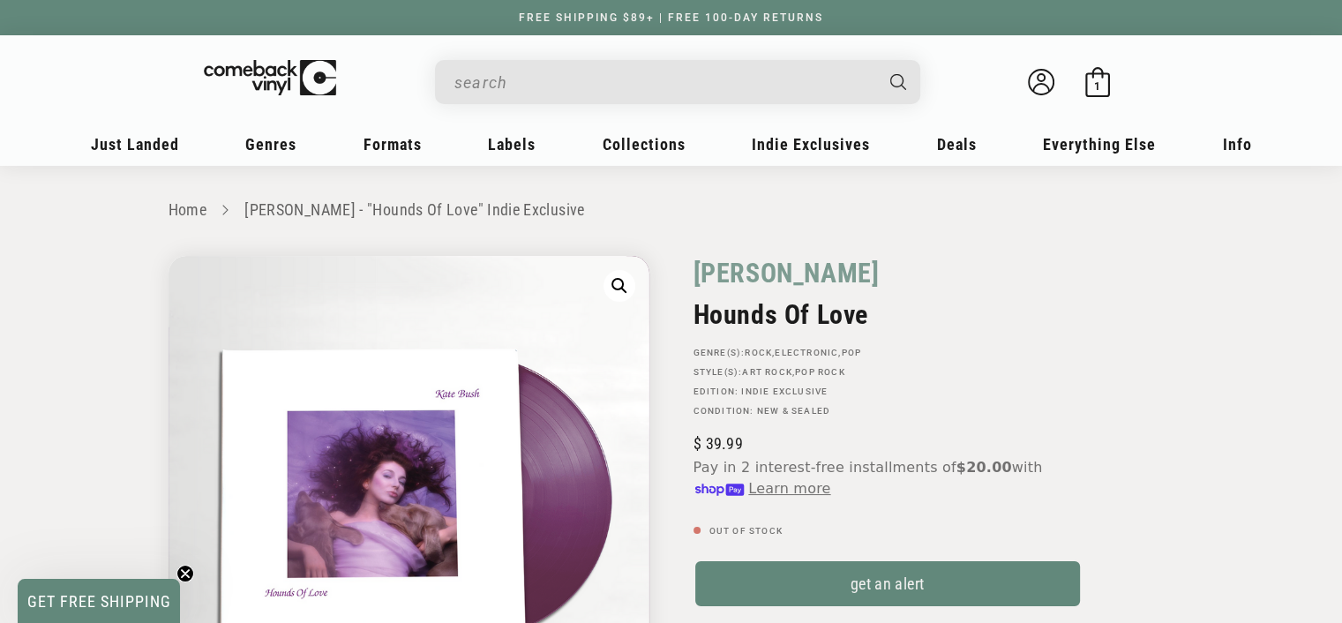
click at [548, 85] on input "When autocomplete results are available use up and down arrows to review and en…" at bounding box center [663, 82] width 418 height 36
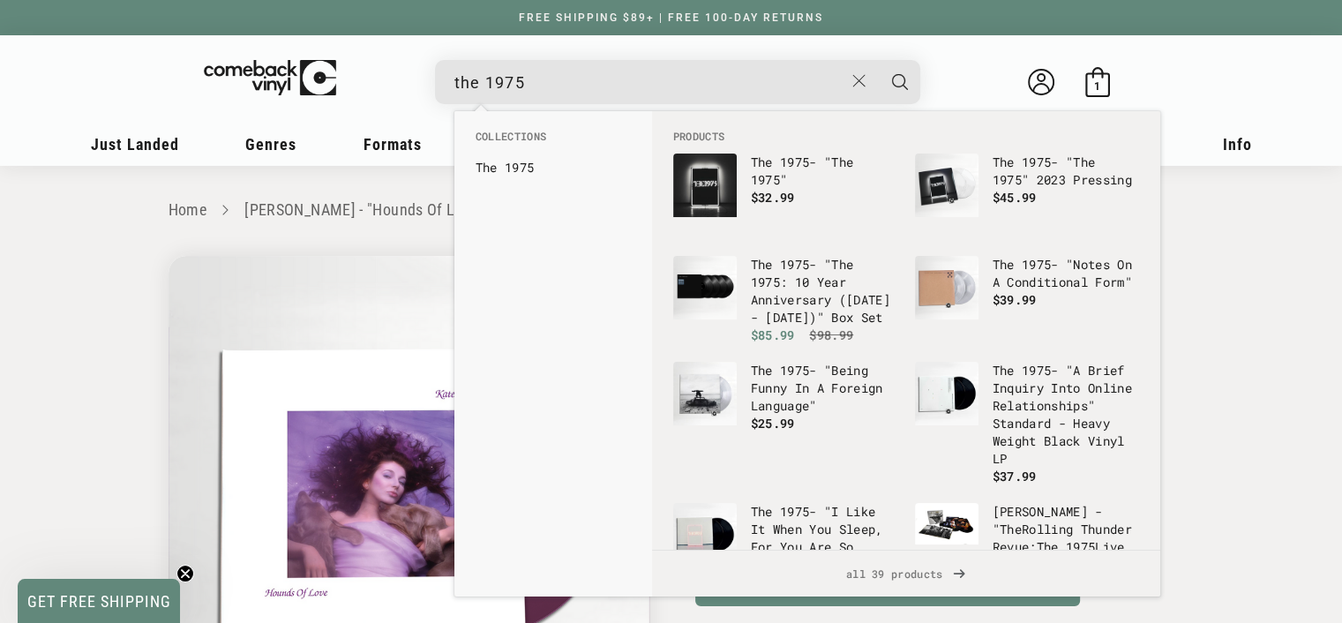
type input "the 1975"
click at [878, 60] on button "Search" at bounding box center [900, 82] width 44 height 44
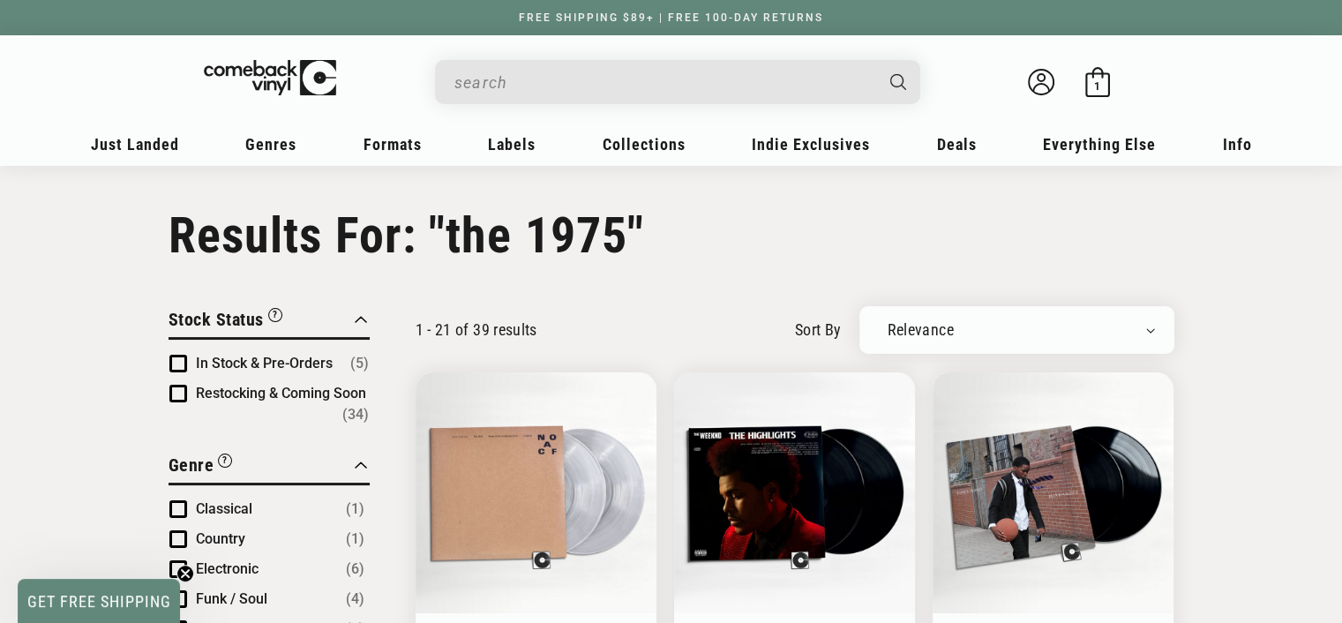
type input "the 1975"
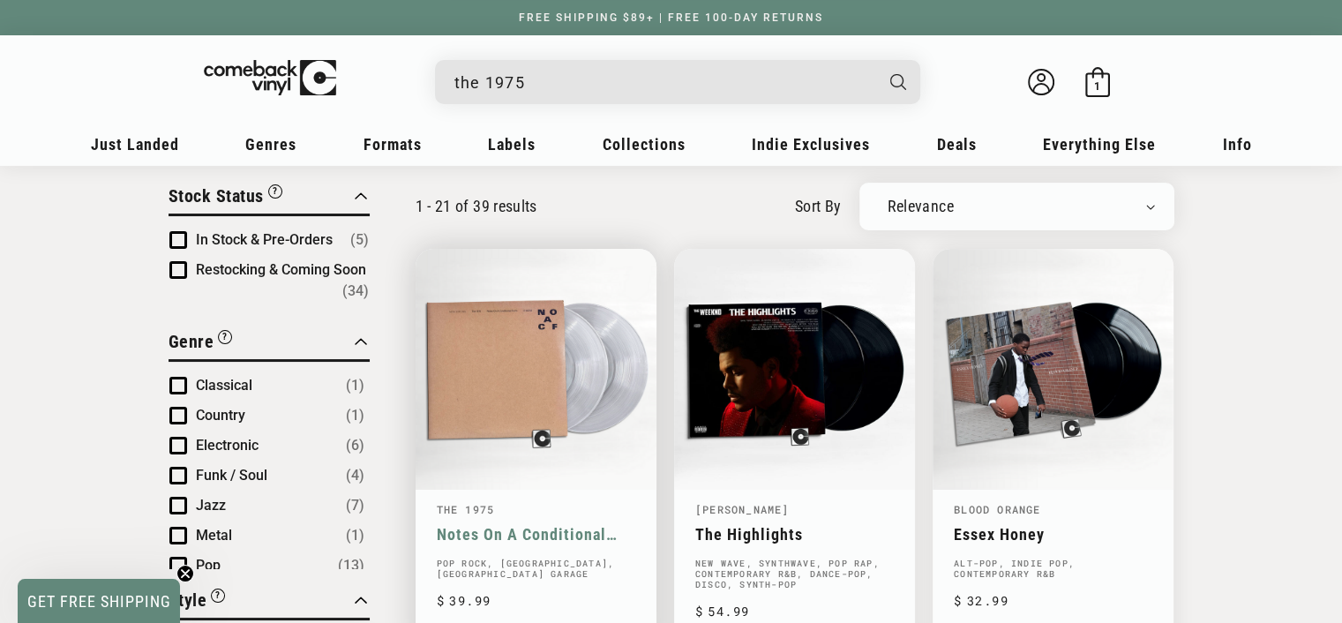
scroll to position [176, 0]
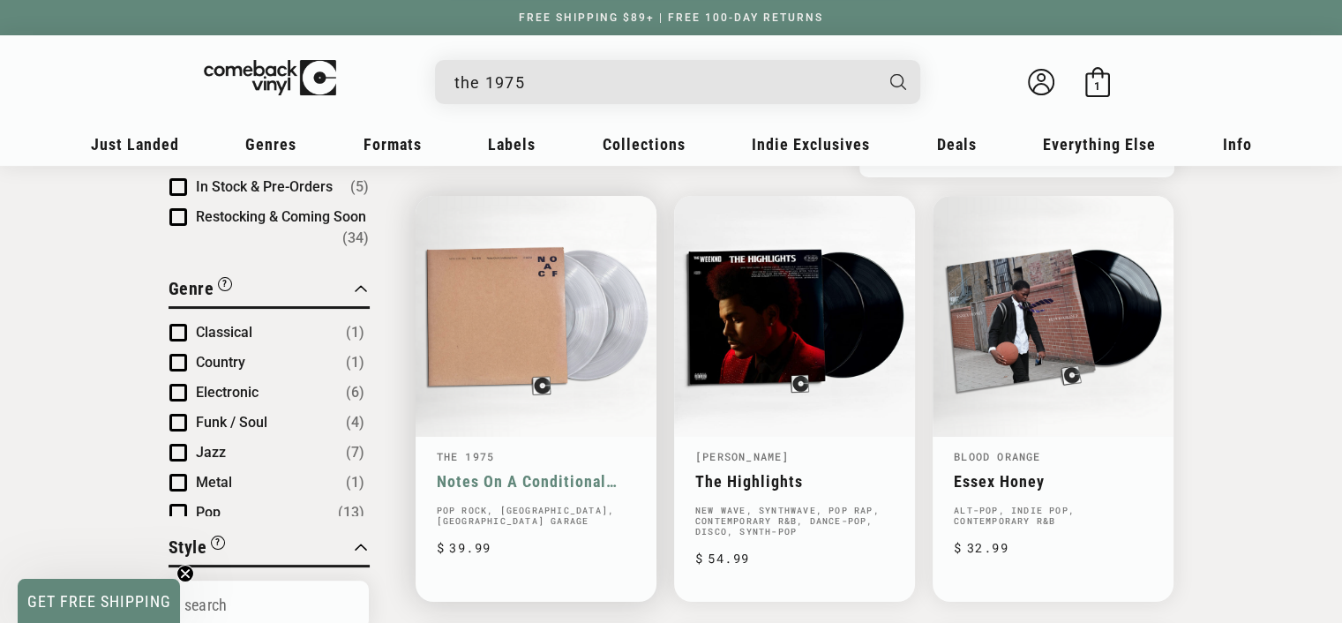
click at [537, 472] on link "Notes On A Conditional Form" at bounding box center [536, 481] width 199 height 19
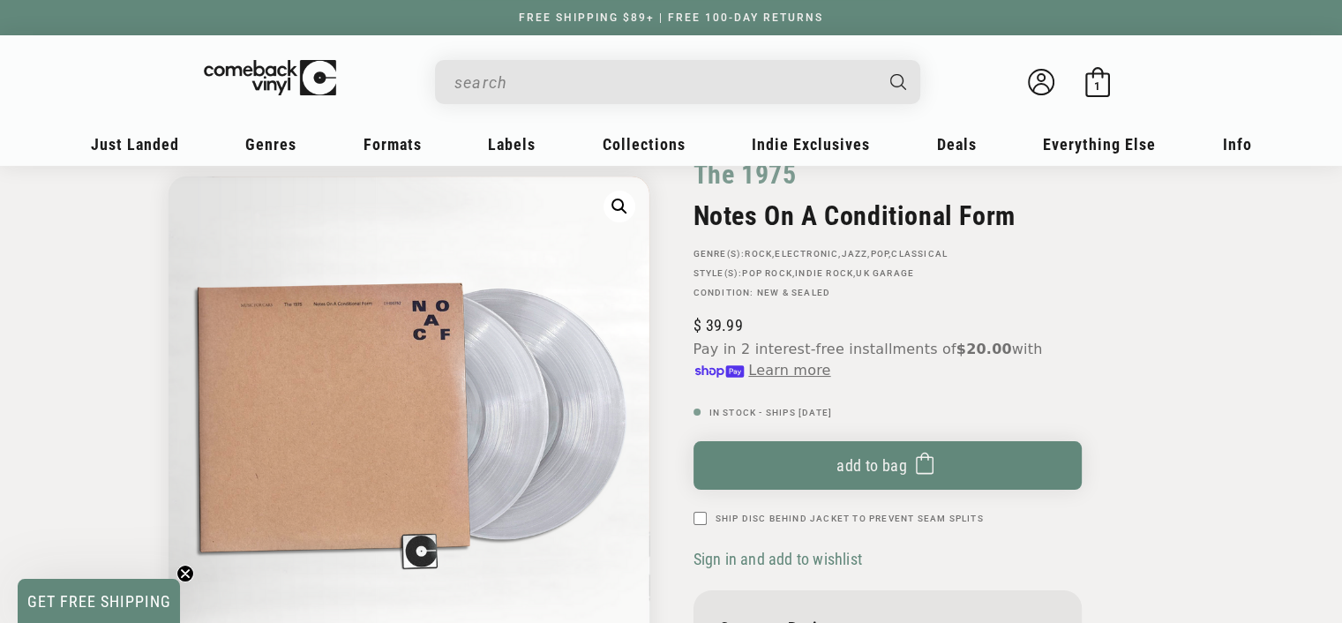
scroll to position [88, 0]
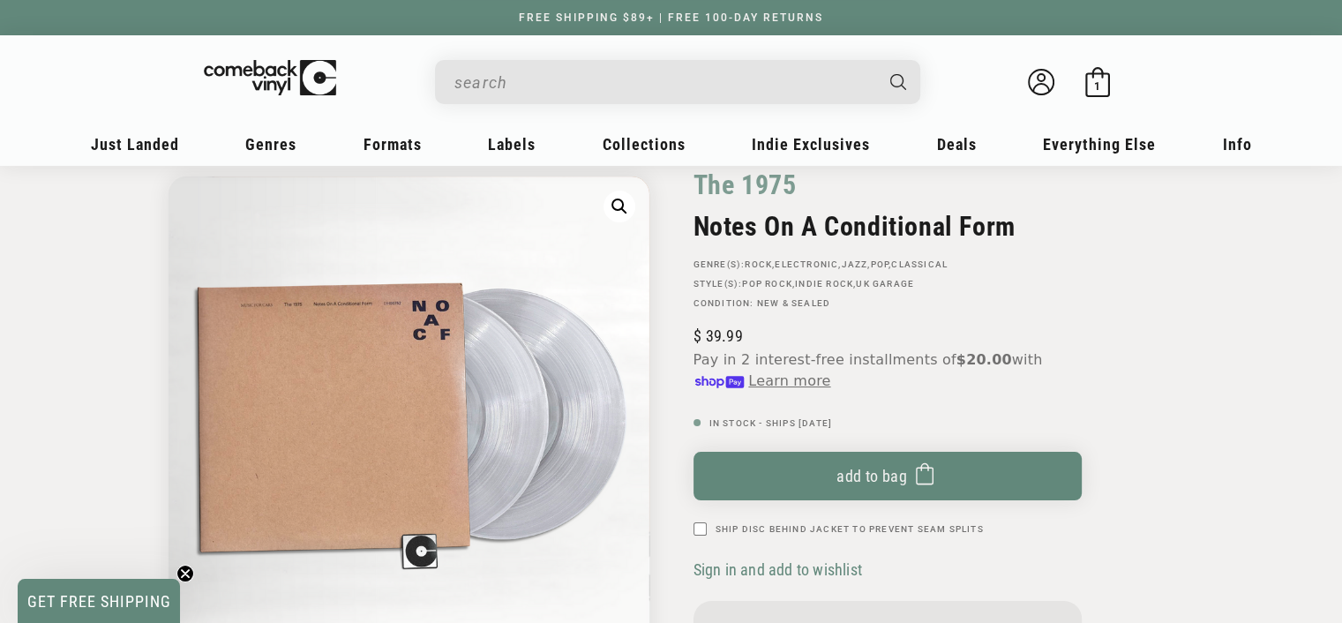
click at [695, 527] on input "Ship Disc Behind Jacket To Prevent Seam Splits" at bounding box center [700, 528] width 13 height 13
checkbox input "true"
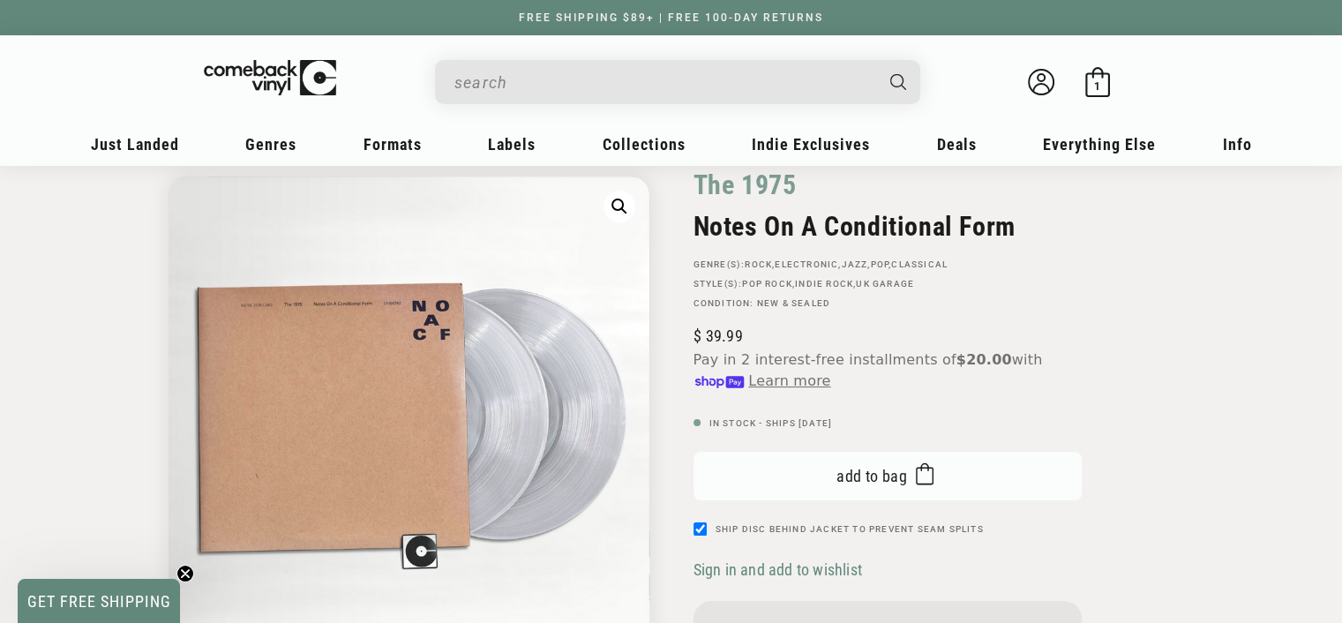
click at [808, 474] on button "Add to bag Added to bag" at bounding box center [888, 476] width 388 height 49
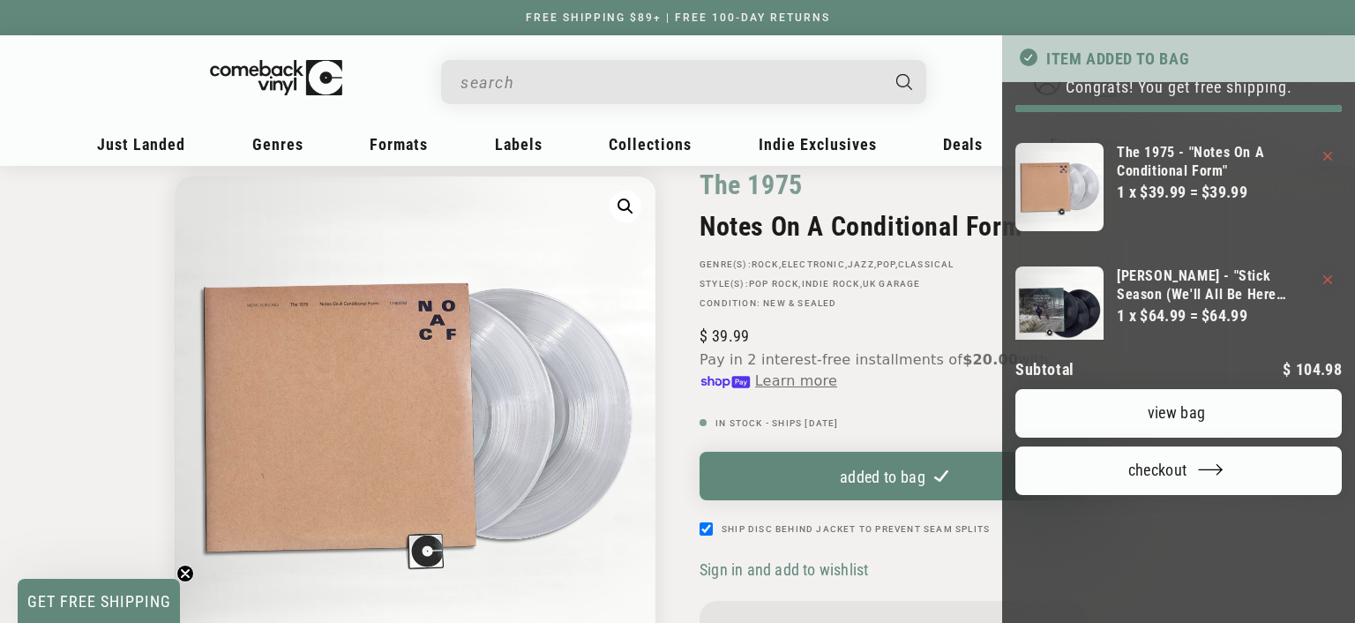
click at [699, 101] on div at bounding box center [677, 311] width 1355 height 623
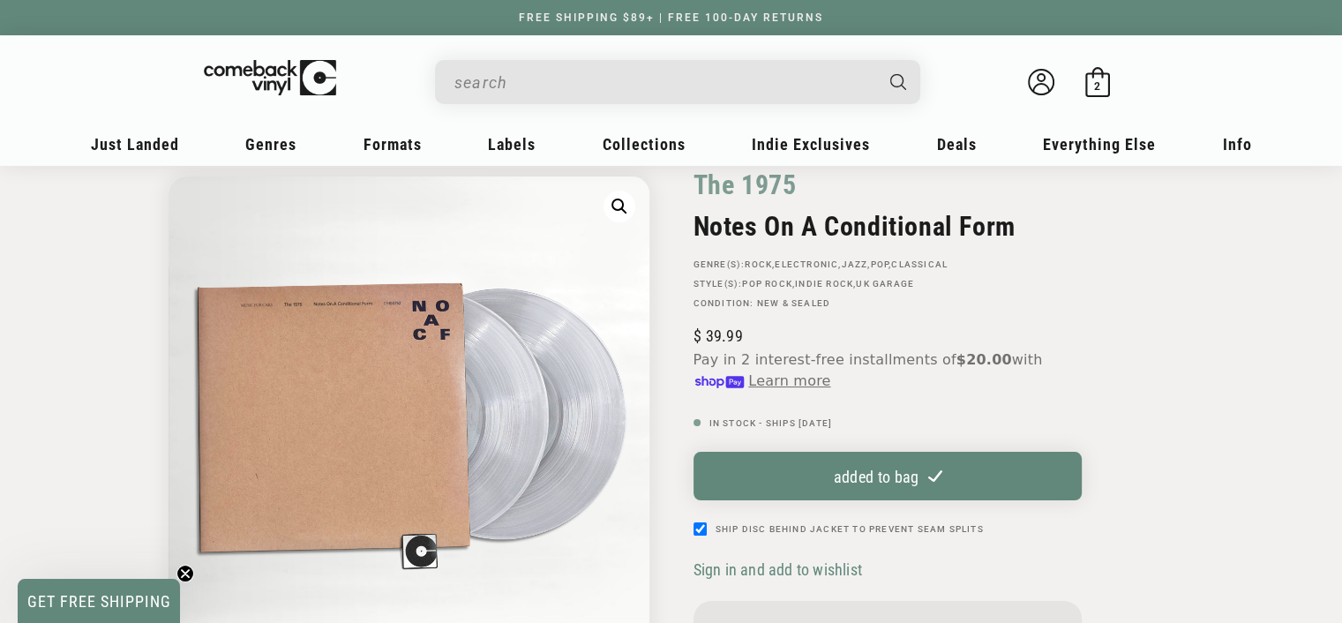
click at [568, 60] on div "Search" at bounding box center [687, 81] width 468 height 42
click at [572, 72] on input "When autocomplete results are available use up and down arrows to review and en…" at bounding box center [663, 82] width 418 height 36
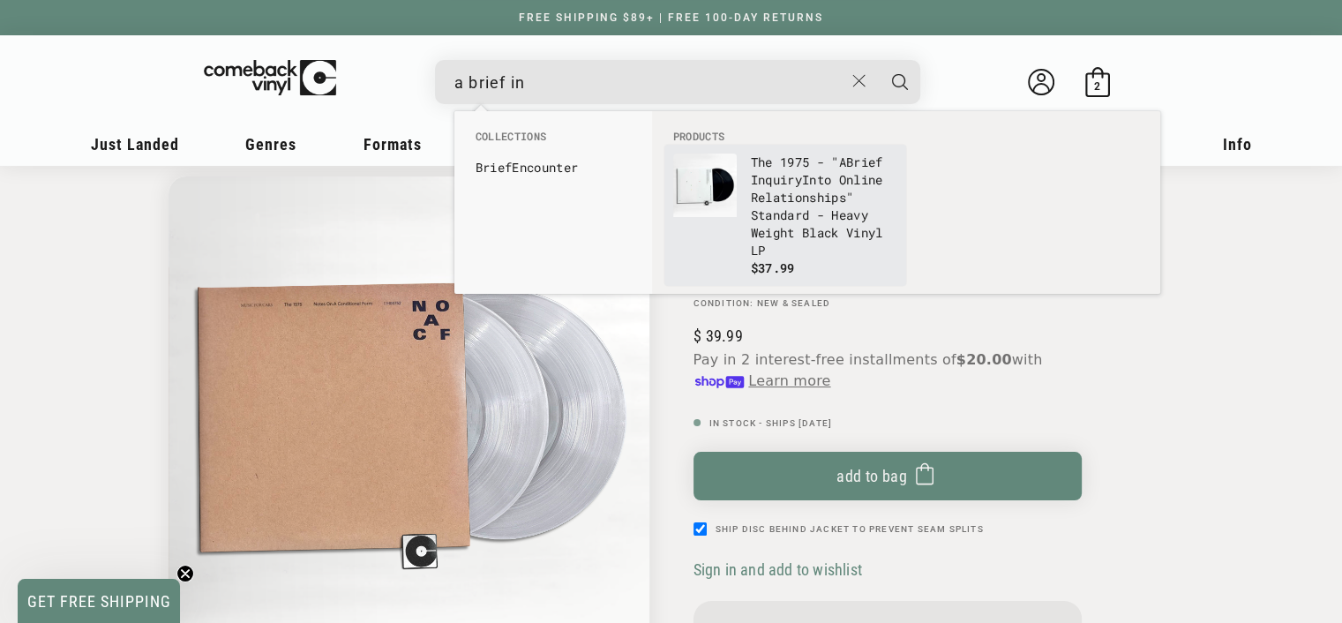
click at [786, 146] on li "The 1975 - "A Brief In quiry In to Onl in e Relationships" Standard - Heavy Wei…" at bounding box center [785, 215] width 242 height 141
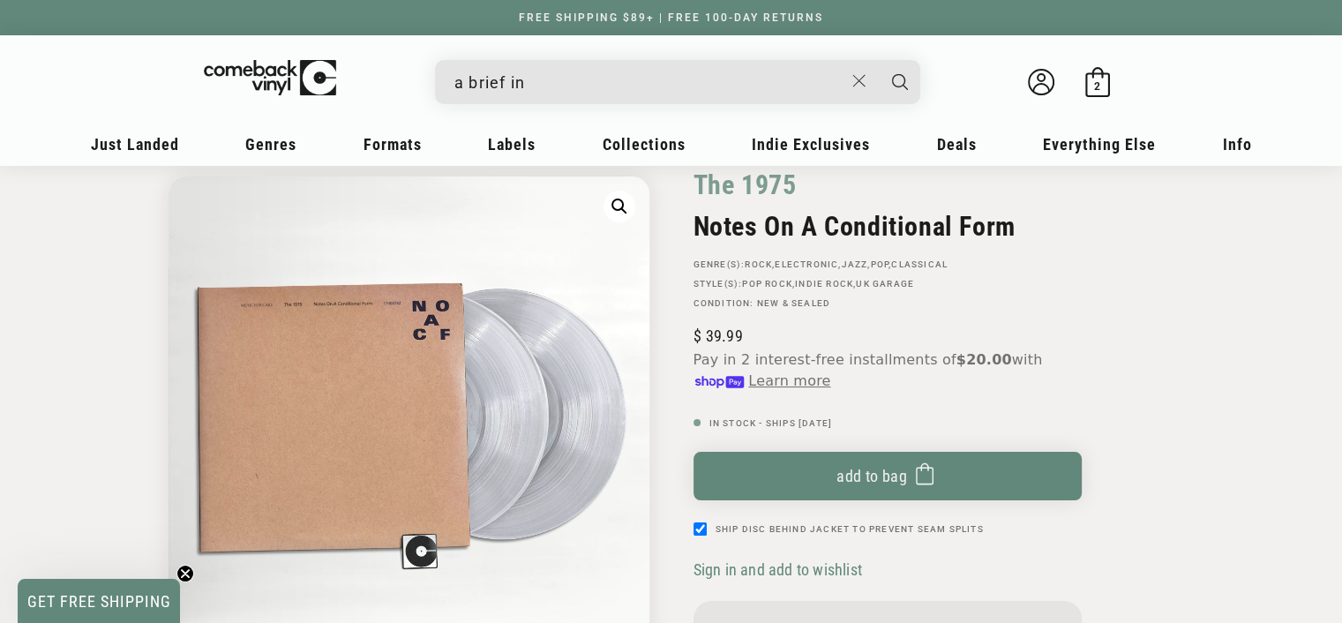
click at [559, 67] on input "a brief in" at bounding box center [648, 82] width 389 height 36
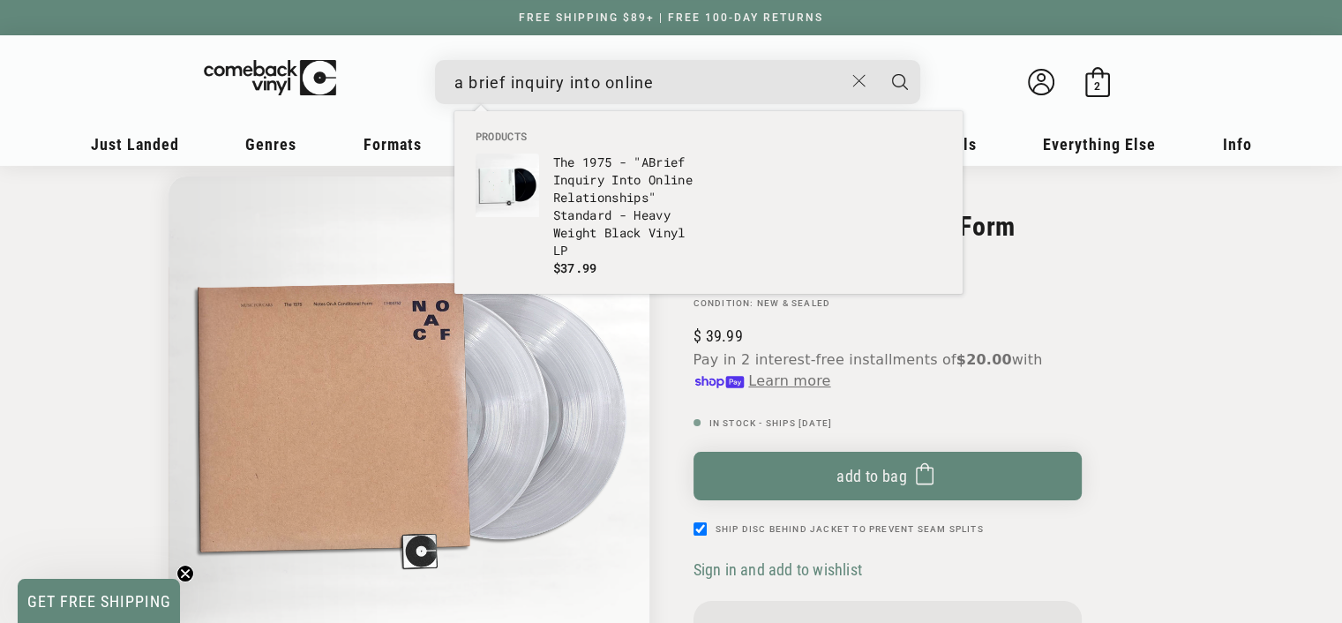
type input "a brief inquiry into online"
click at [878, 60] on button "Search" at bounding box center [900, 82] width 44 height 44
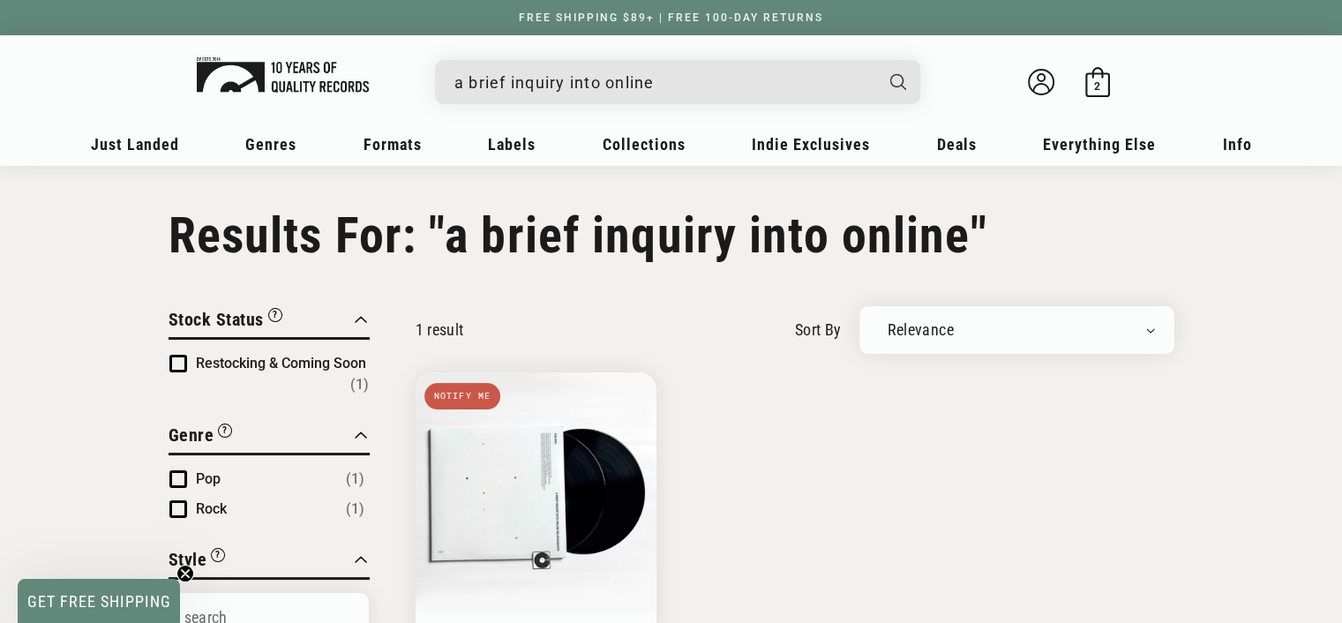
drag, startPoint x: 655, startPoint y: 94, endPoint x: 258, endPoint y: 94, distance: 397.1
click at [258, 94] on div "a brief inquiry into online The 1975 - "A Brief Inquiry Into Online Relationshi…" at bounding box center [671, 86] width 1094 height 66
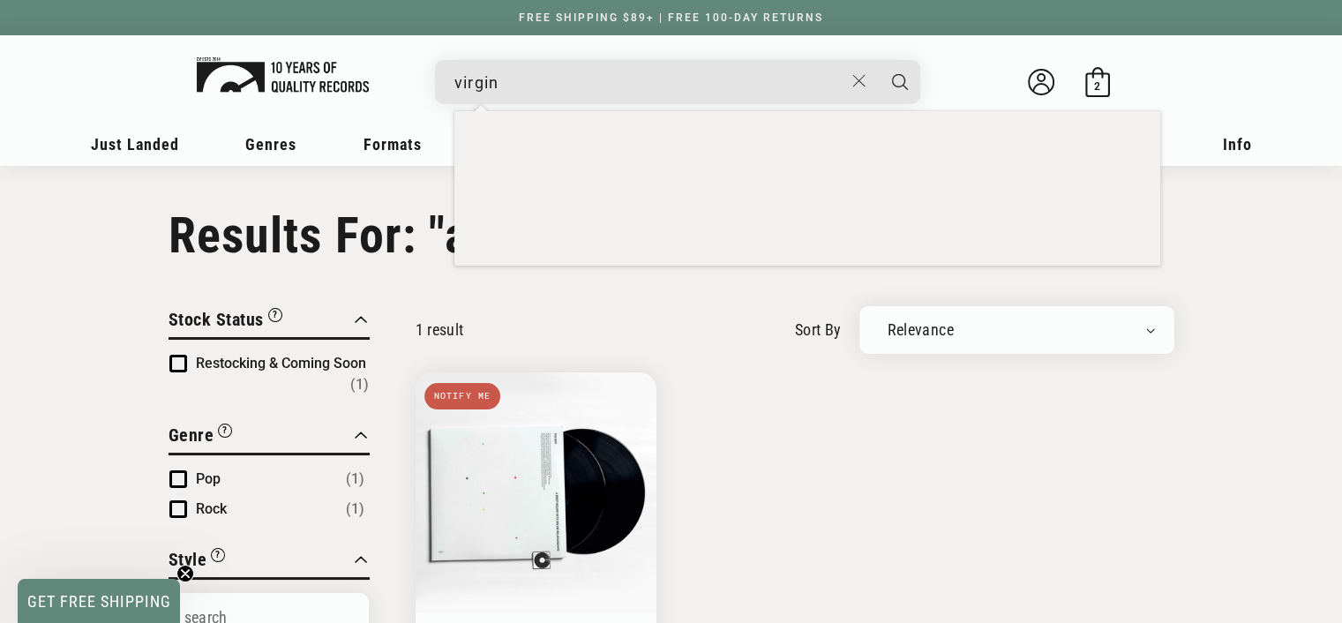
type input "virgin"
click at [878, 60] on button "Search" at bounding box center [900, 82] width 44 height 44
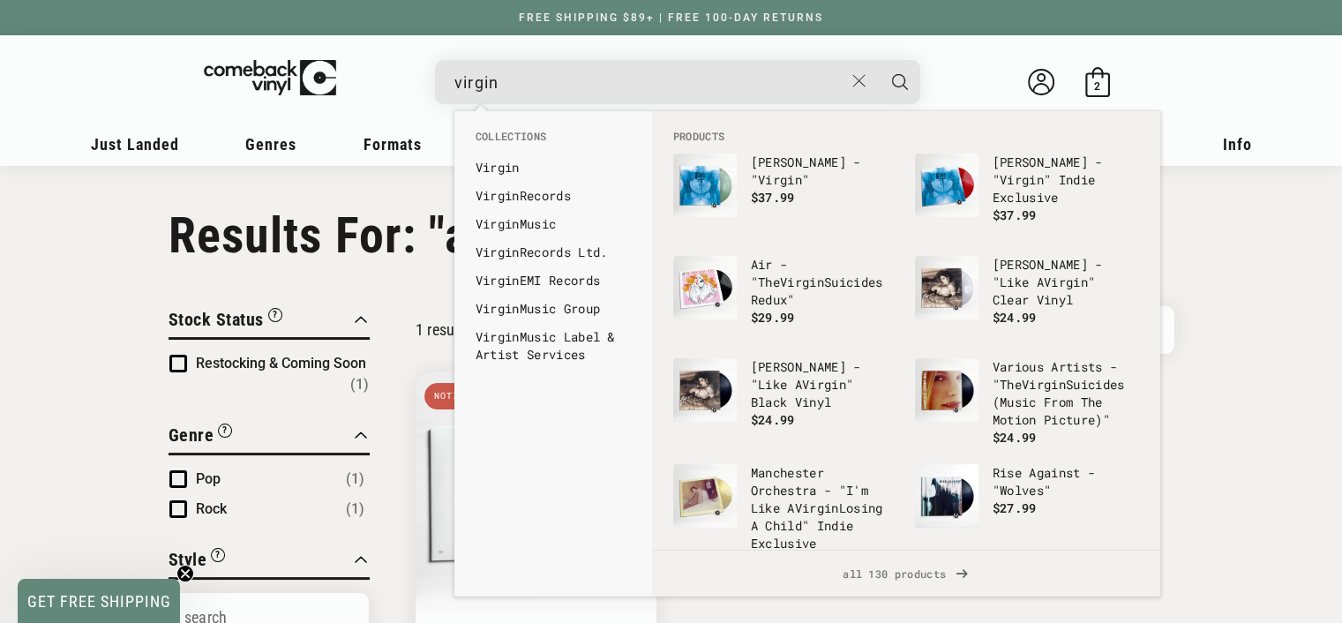
click at [878, 60] on button "Search" at bounding box center [900, 82] width 44 height 44
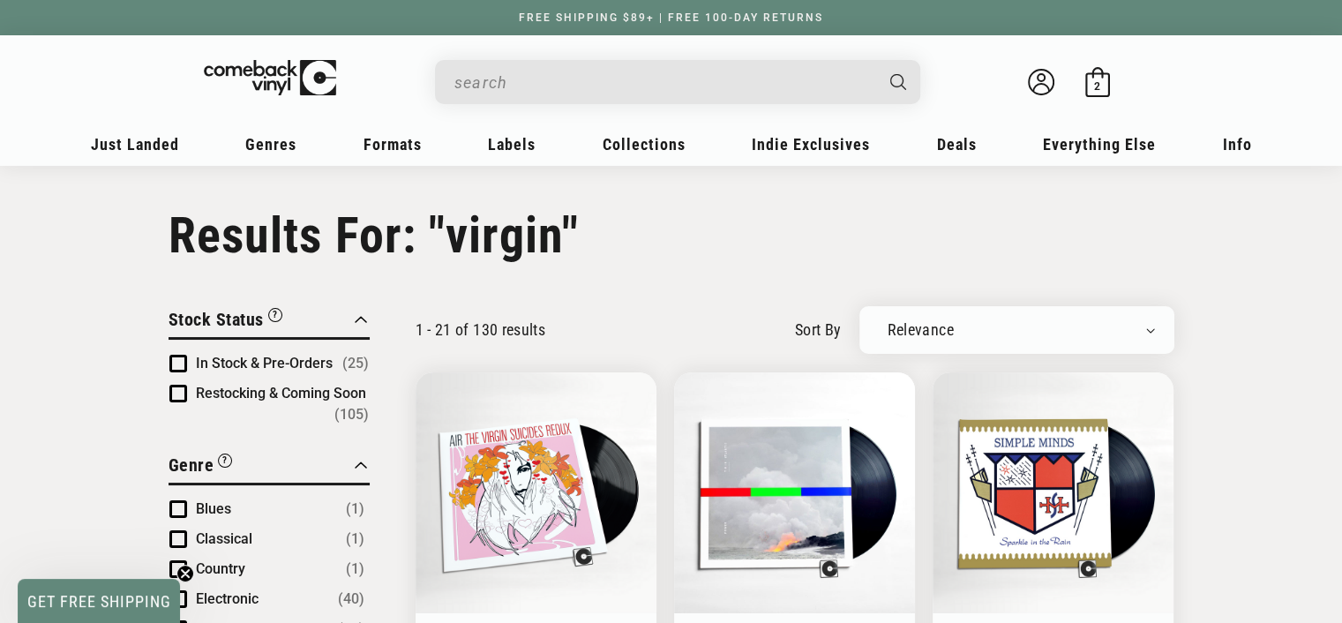
type input "virgin"
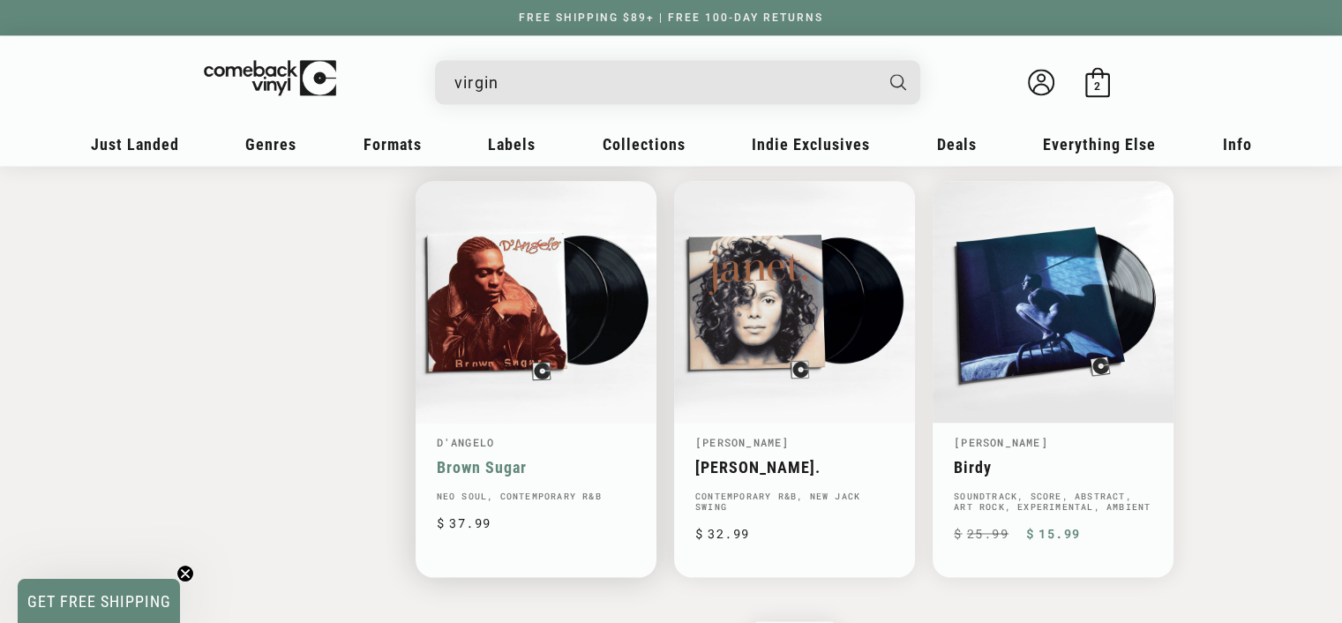
scroll to position [2912, 0]
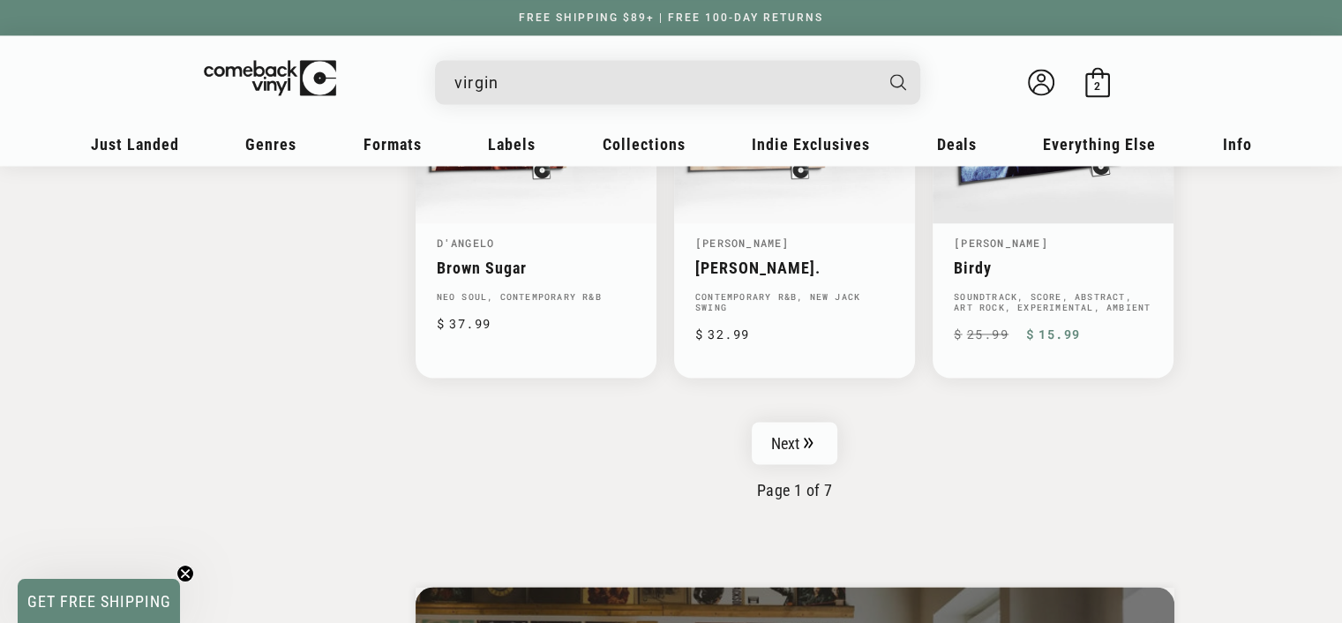
click at [607, 68] on input "virgin" at bounding box center [663, 82] width 418 height 36
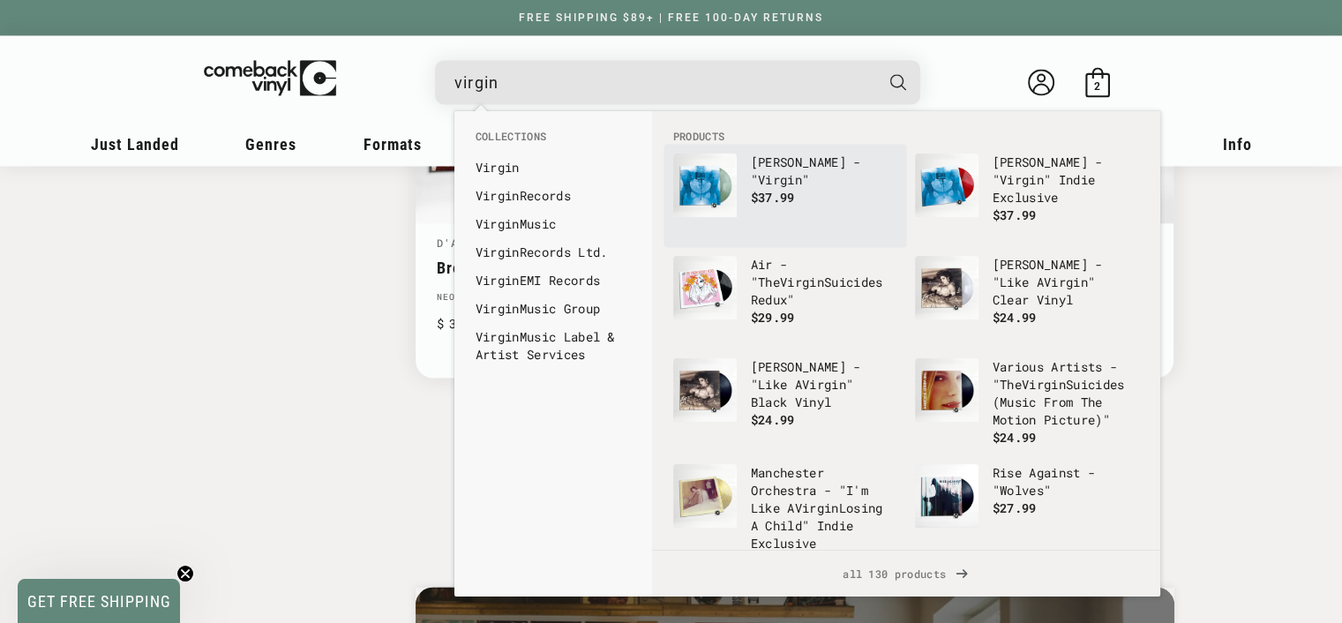
click at [773, 189] on span "$37.99" at bounding box center [773, 197] width 44 height 17
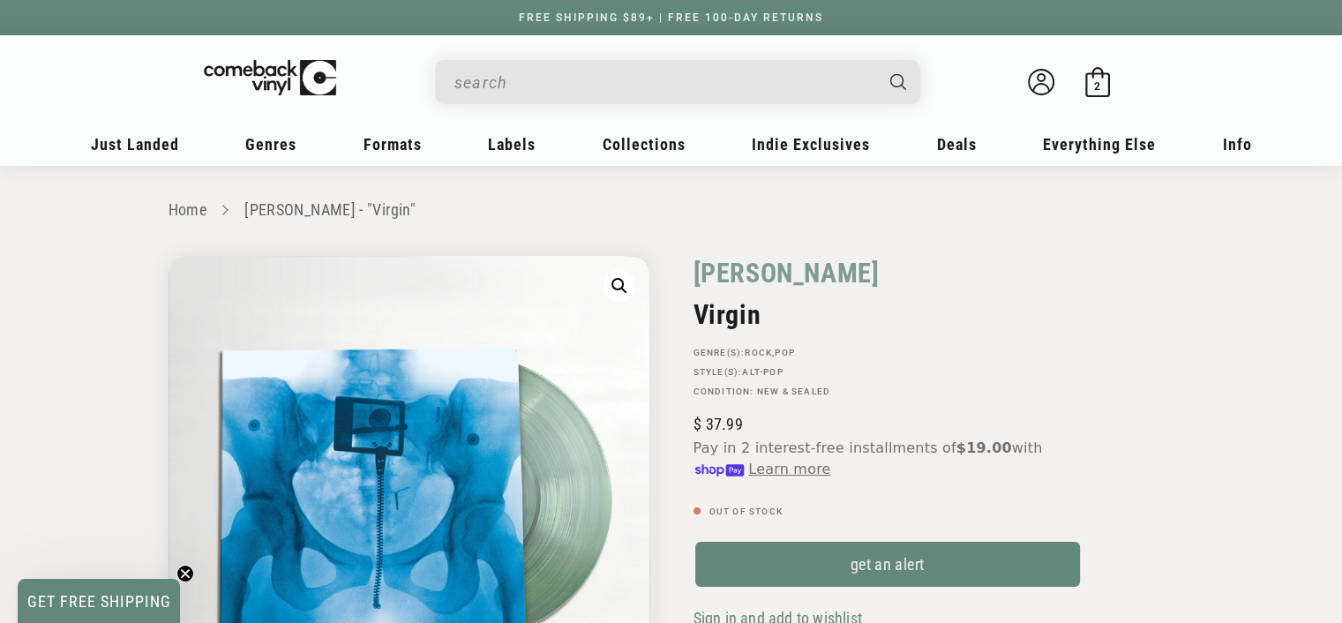
click at [528, 80] on input "When autocomplete results are available use up and down arrows to review and en…" at bounding box center [663, 82] width 418 height 36
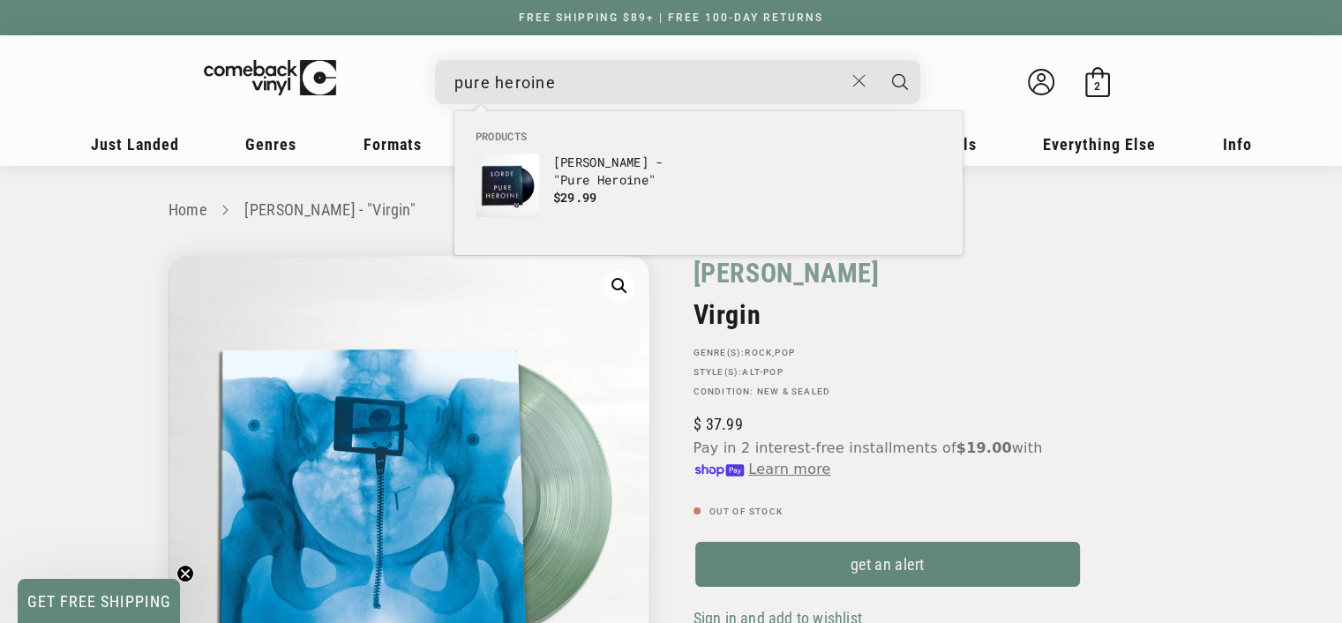
type input "pure heroine"
click at [878, 60] on button "Search" at bounding box center [900, 82] width 44 height 44
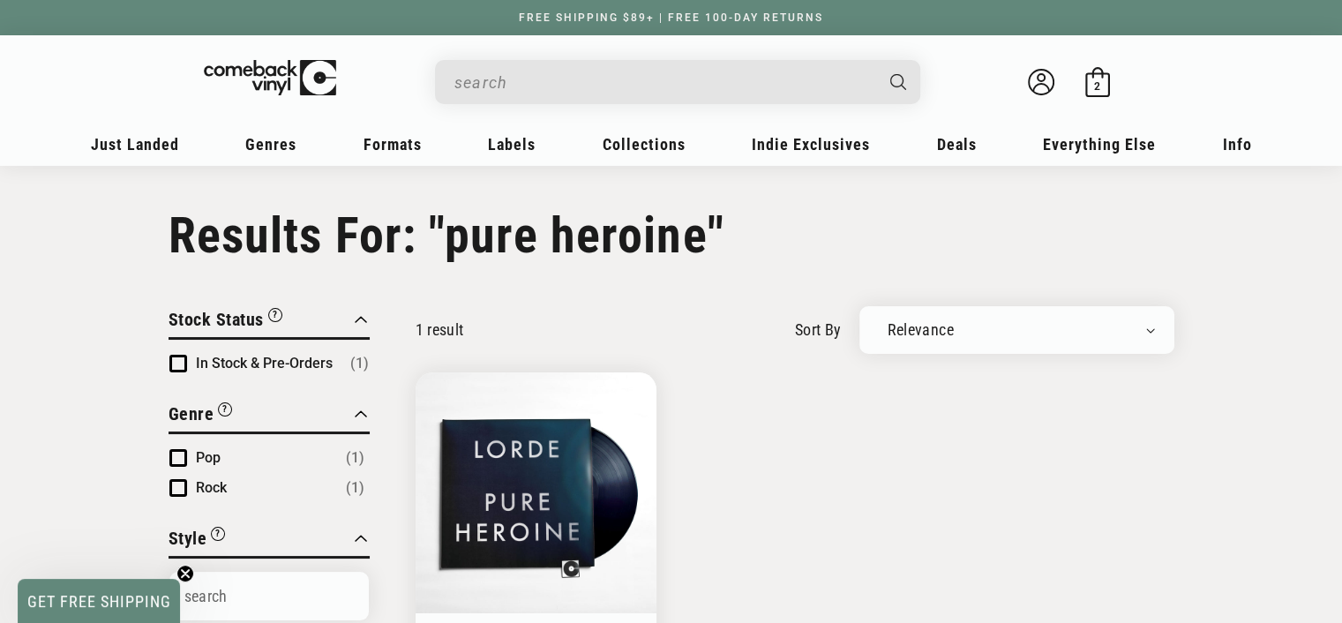
type input "pure heroine"
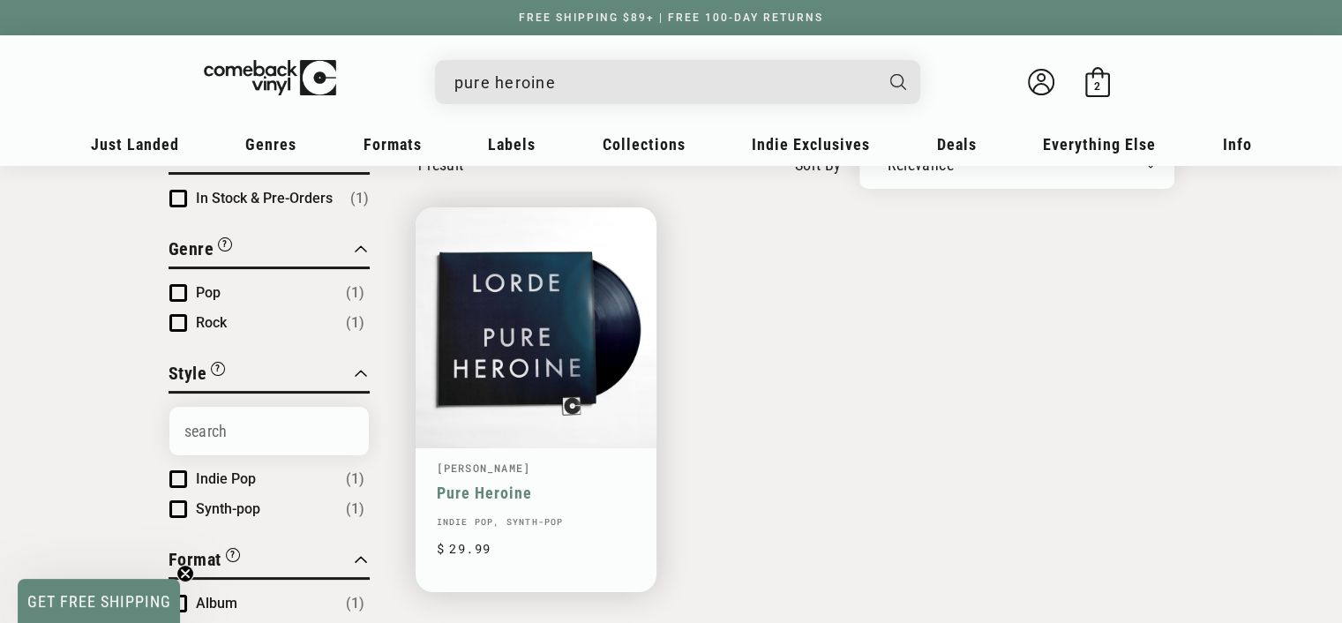
scroll to position [176, 0]
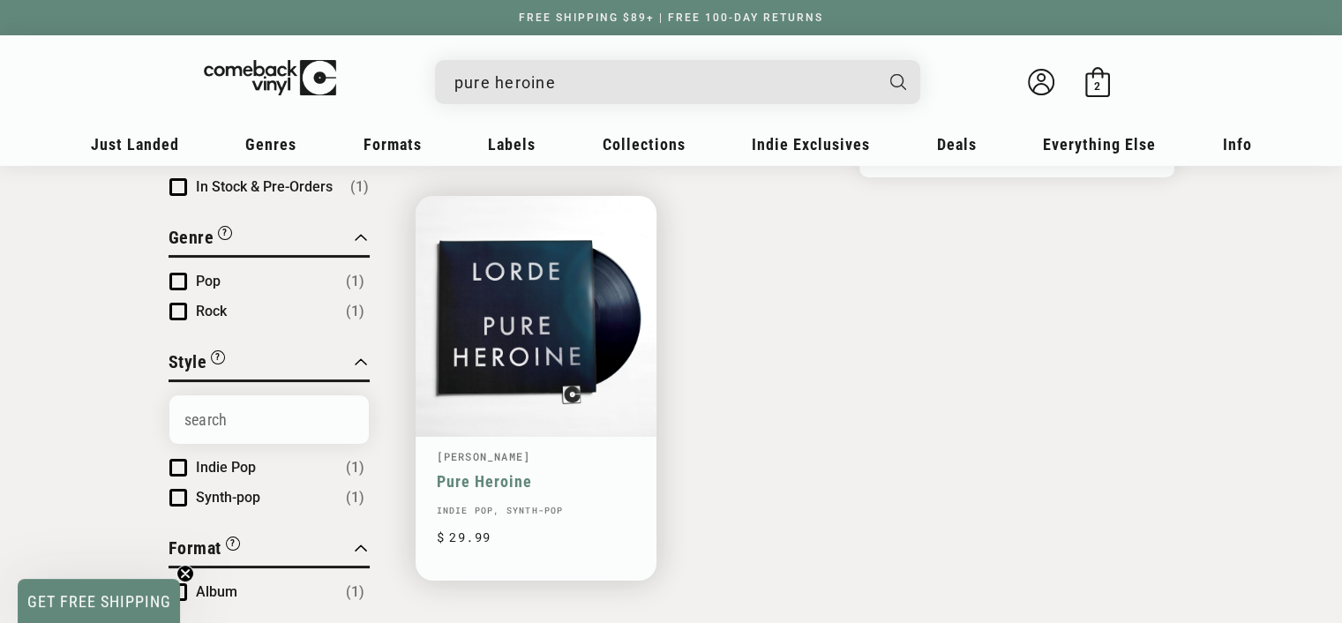
click at [496, 472] on link "Pure Heroine" at bounding box center [536, 481] width 199 height 19
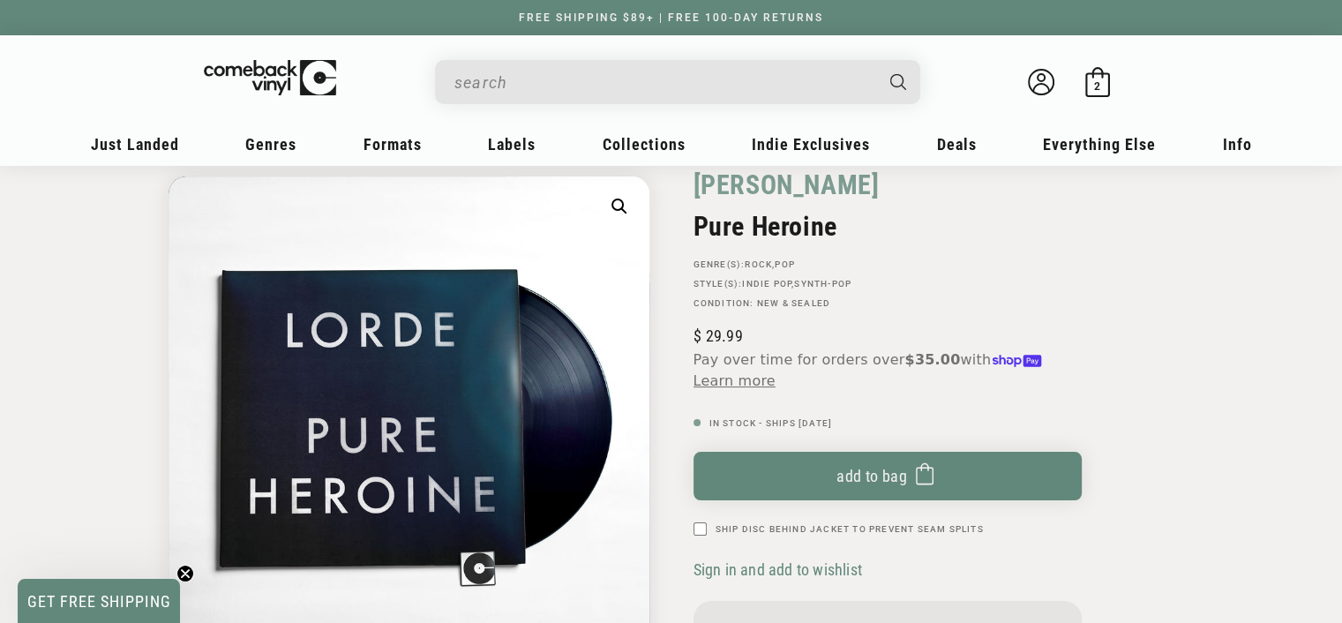
scroll to position [176, 0]
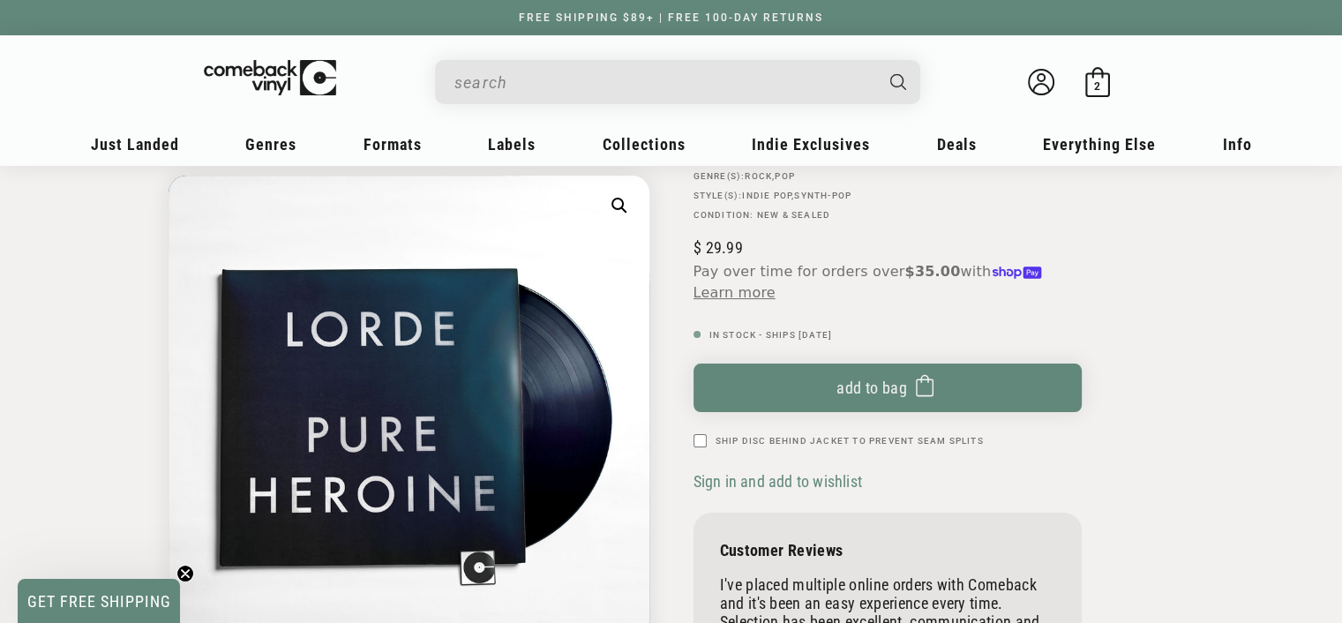
click at [704, 440] on input "Ship Disc Behind Jacket To Prevent Seam Splits" at bounding box center [700, 440] width 13 height 13
checkbox input "true"
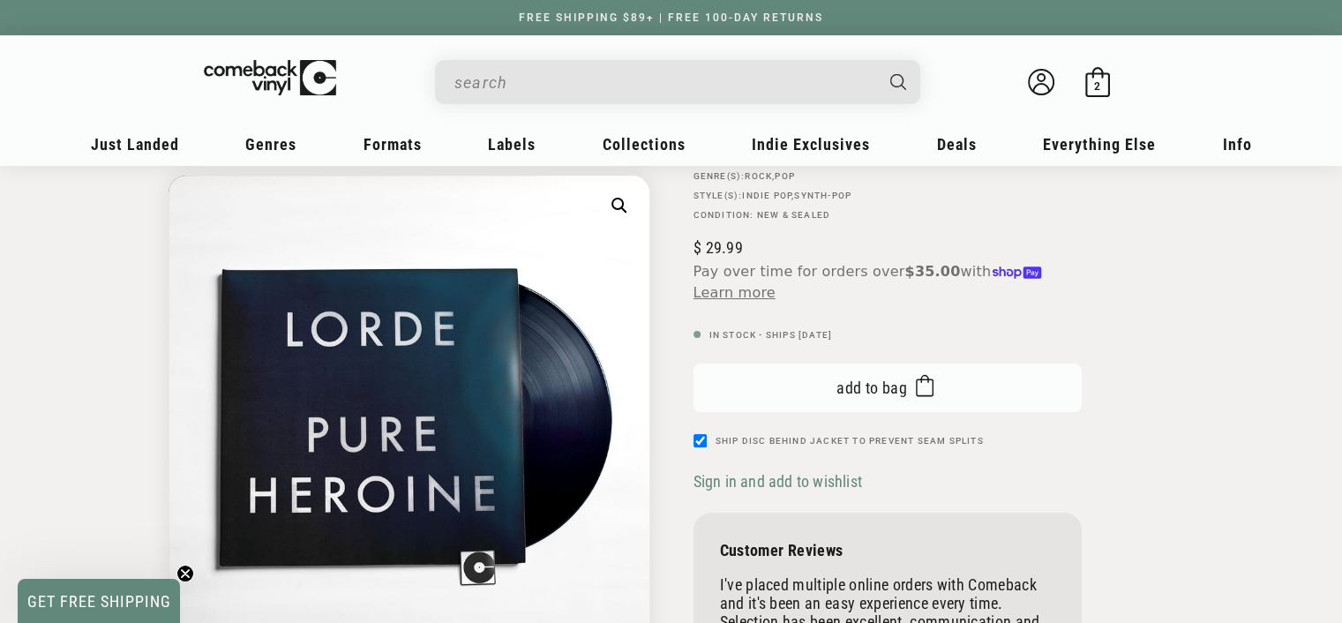
click at [861, 402] on button "Add to bag Added to bag" at bounding box center [888, 388] width 388 height 49
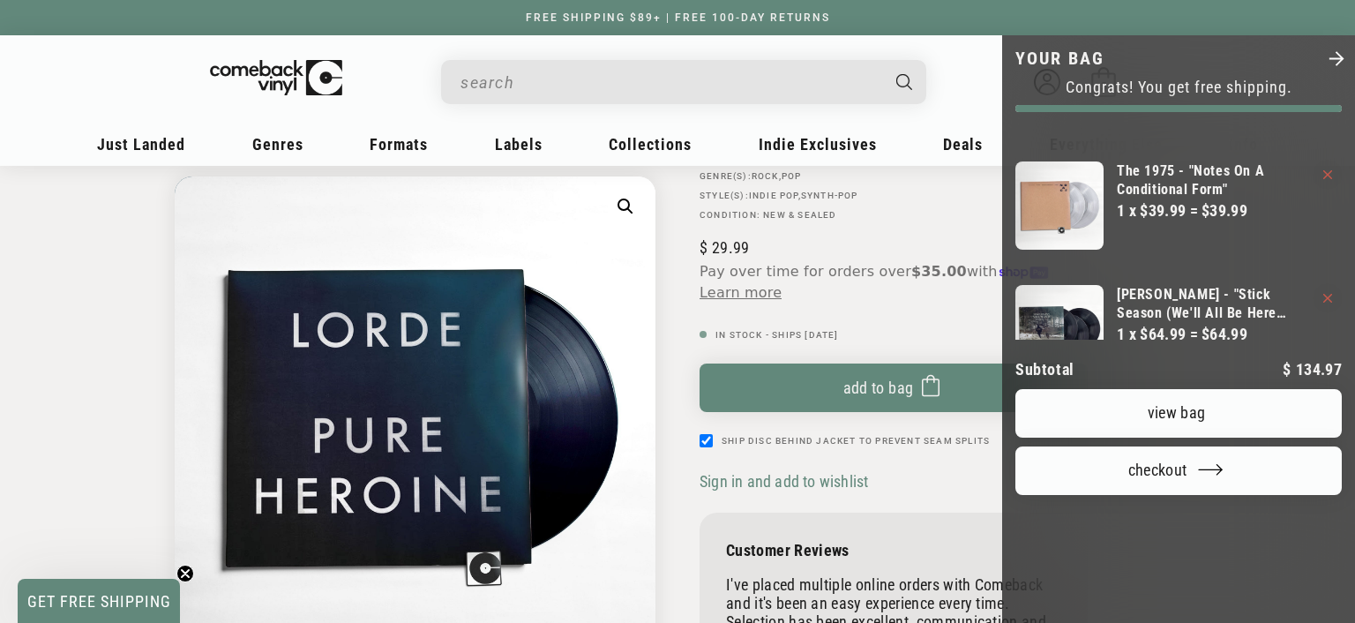
scroll to position [109, 0]
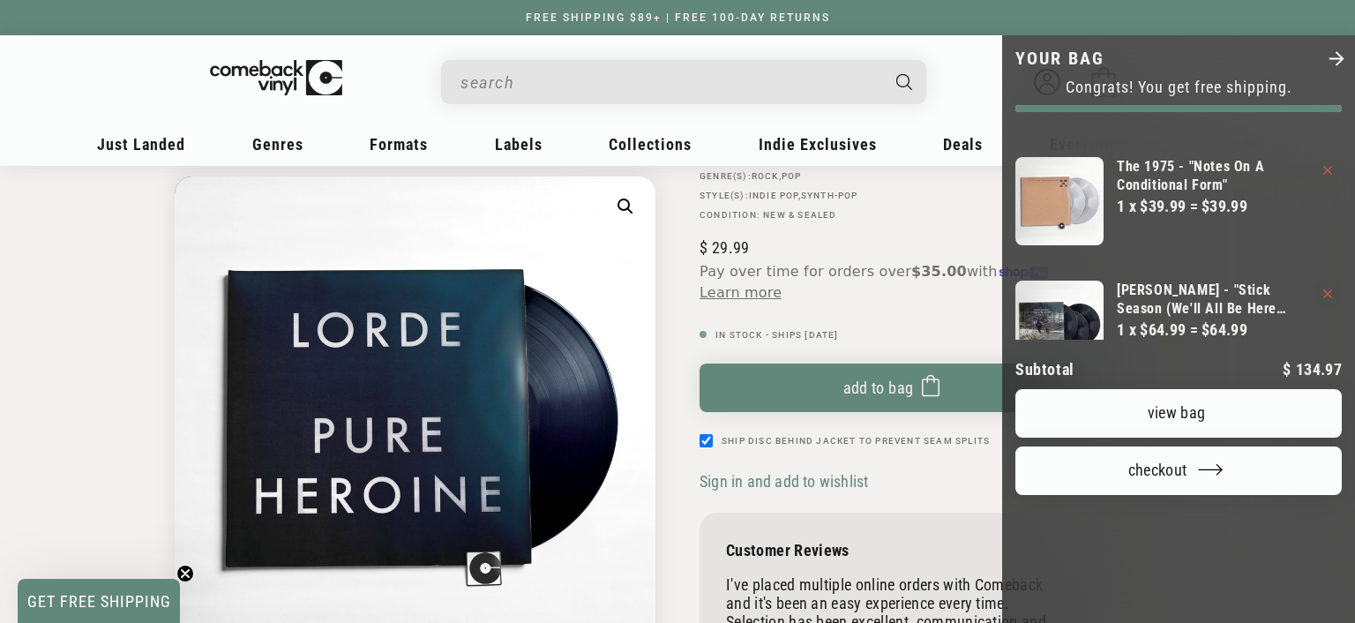
click at [1327, 167] on icon "Your bag" at bounding box center [1328, 170] width 9 height 9
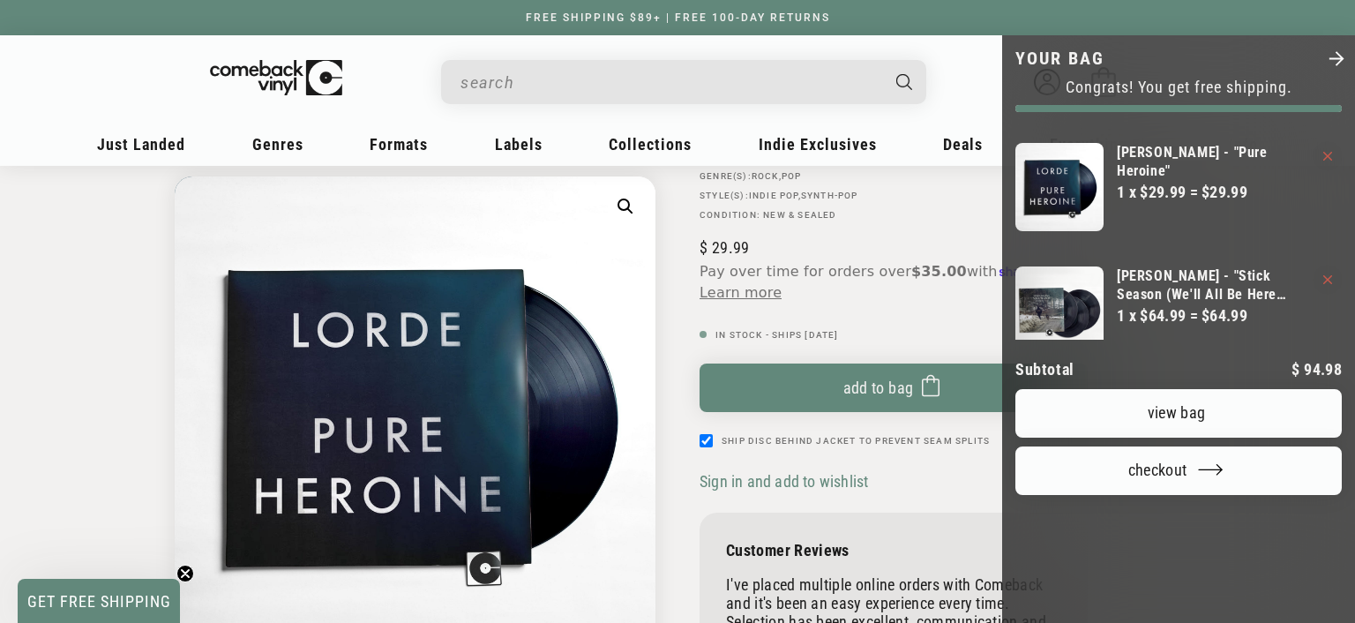
click at [1175, 525] on shop-pay-wallet-button "Your bag" at bounding box center [1179, 516] width 9 height 19
